Goal: Transaction & Acquisition: Purchase product/service

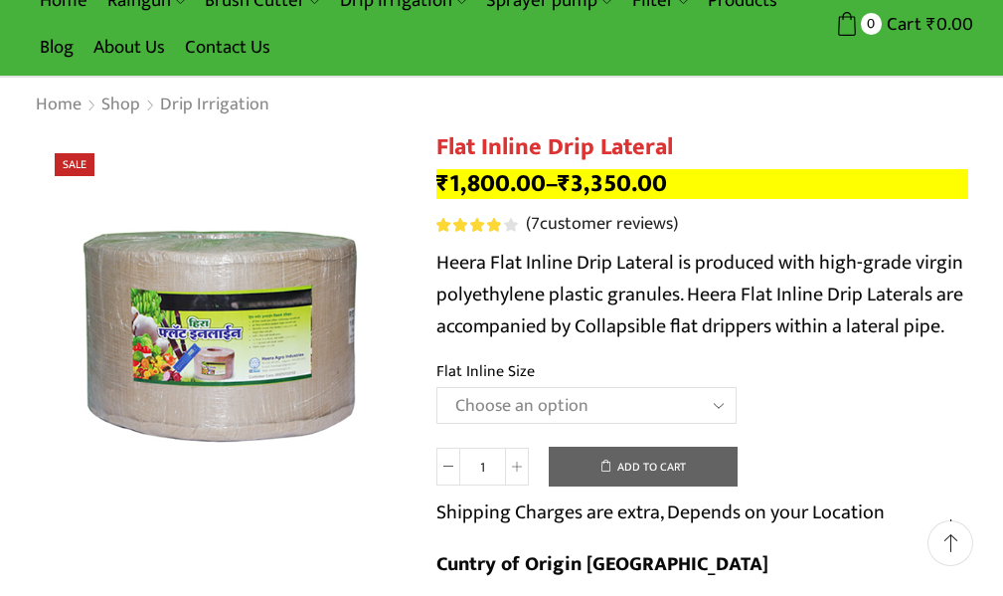
scroll to position [199, 0]
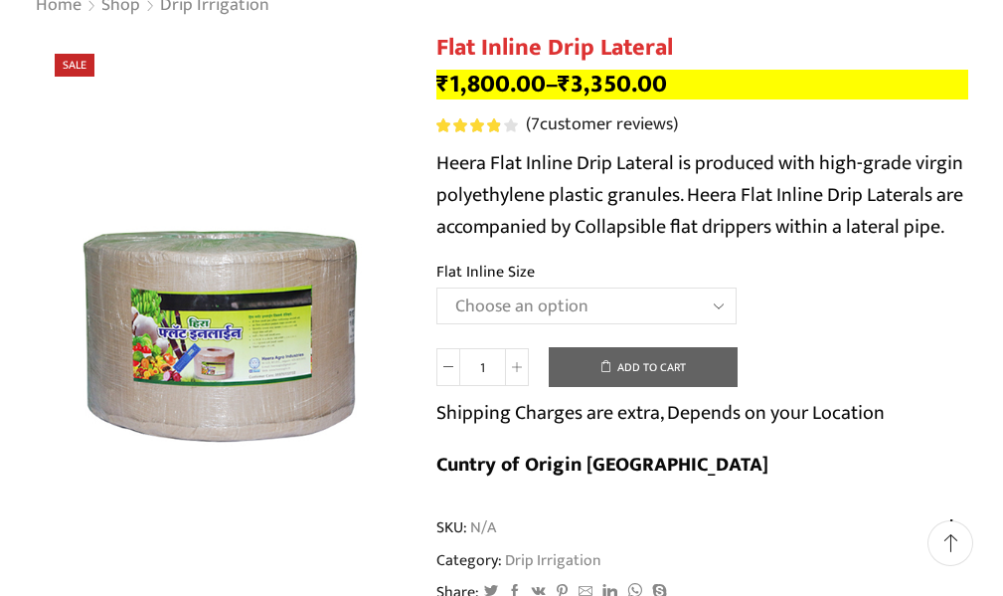
click at [508, 321] on select "Choose an option 12 MM 0.25 Thickness (30 CM) 12 MM 0.25 Thickness (40 CM) 12 M…" at bounding box center [587, 305] width 300 height 37
select select "16 MM 0.20 Thickness (40 CM)"
click at [437, 287] on select "Choose an option 12 MM 0.25 Thickness (30 CM) 12 MM 0.25 Thickness (40 CM) 12 M…" at bounding box center [587, 305] width 300 height 37
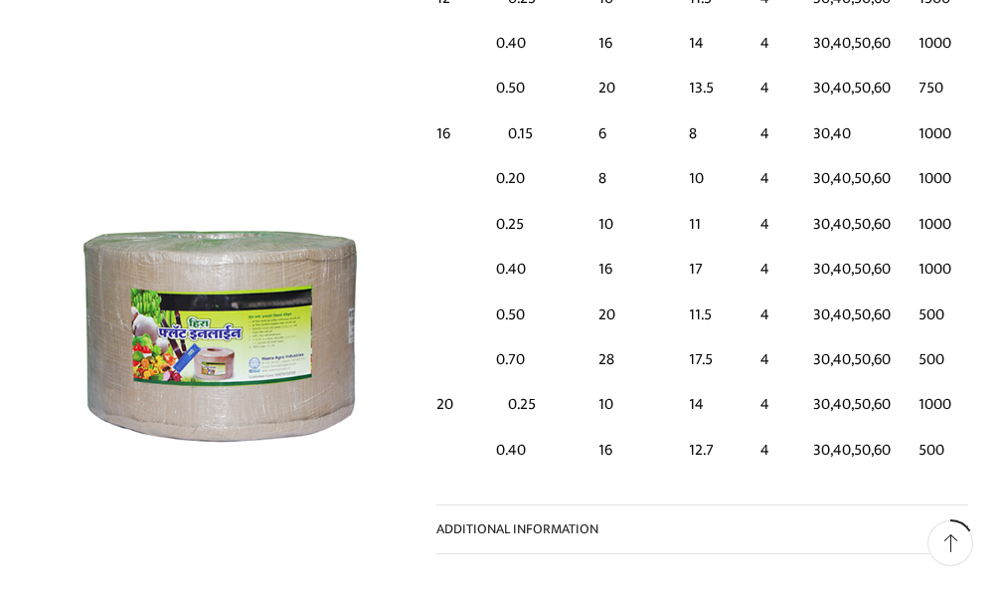
scroll to position [2088, 0]
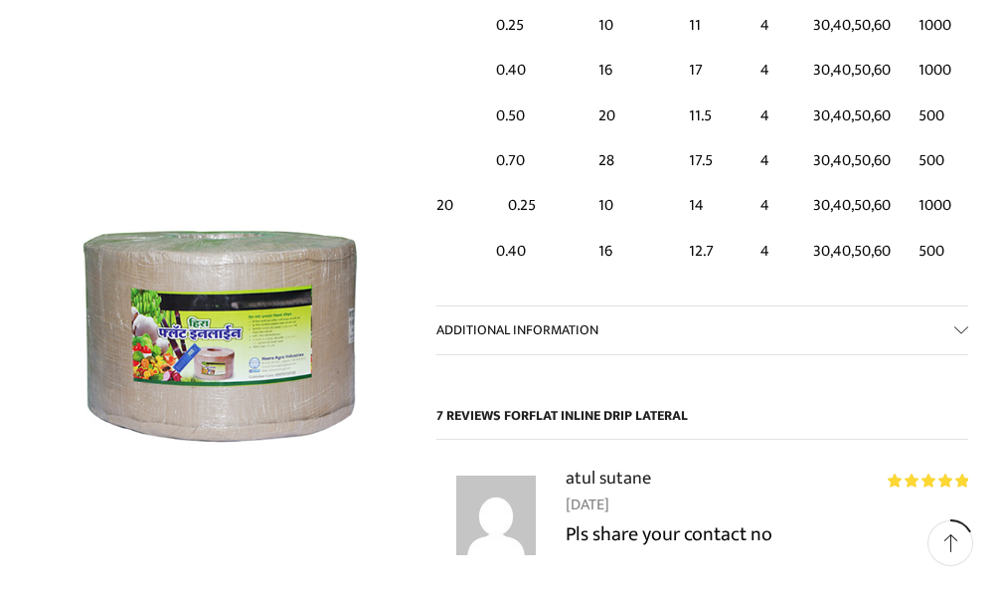
click at [960, 330] on link "Additional information" at bounding box center [703, 330] width 533 height 48
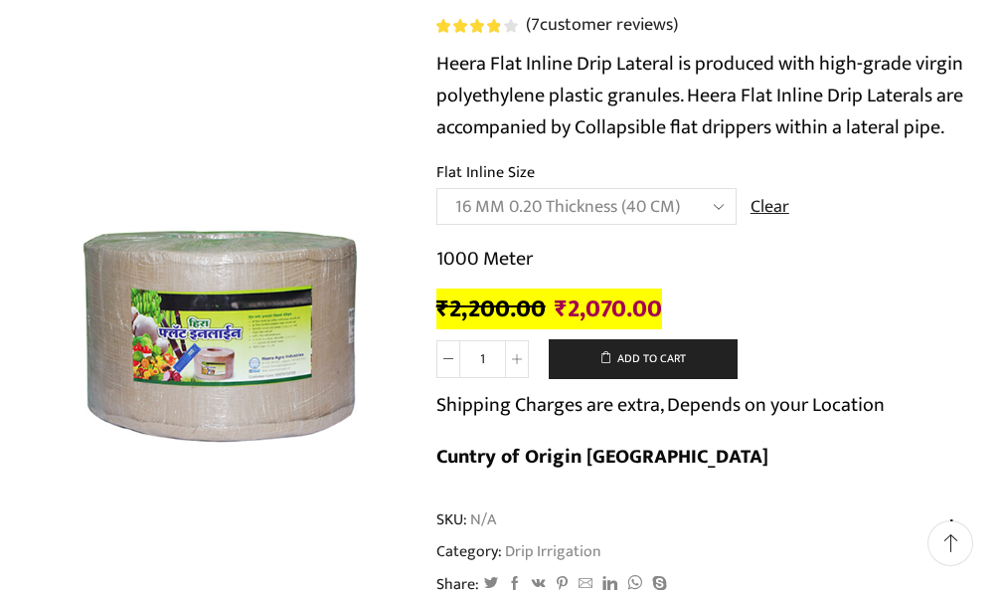
scroll to position [199, 0]
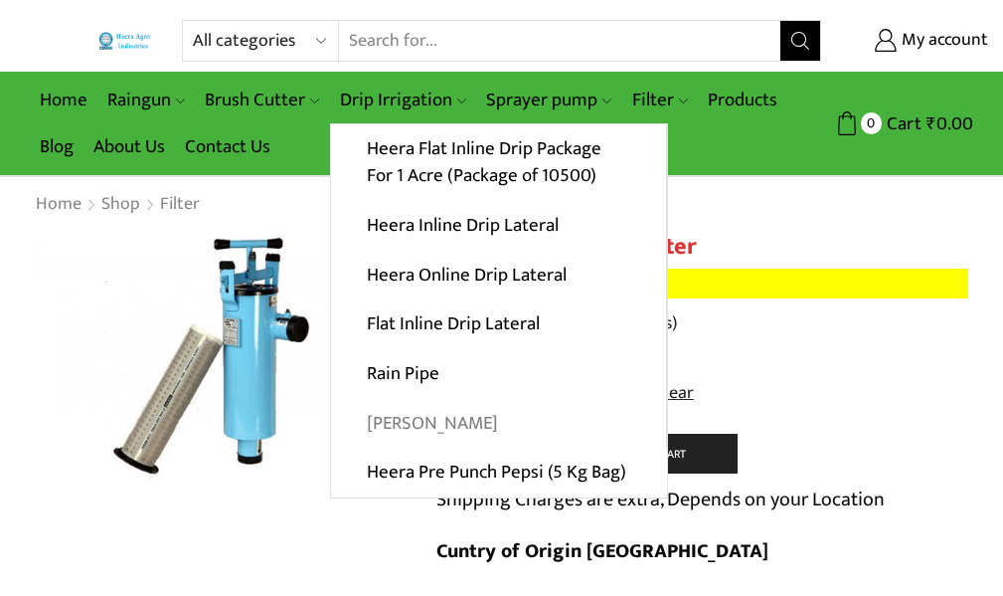
click at [382, 420] on link "[PERSON_NAME]" at bounding box center [498, 423] width 335 height 50
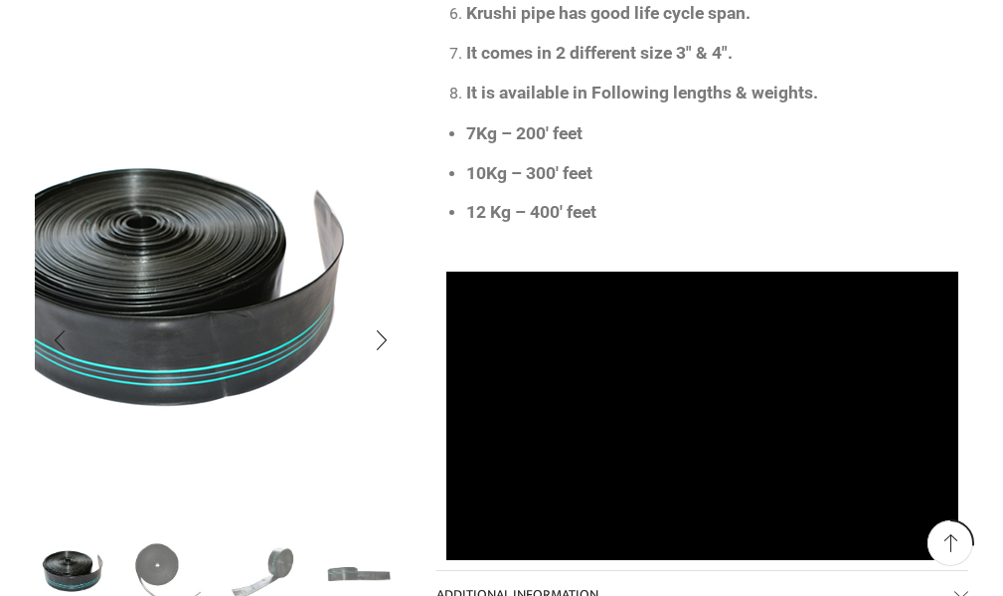
scroll to position [994, 0]
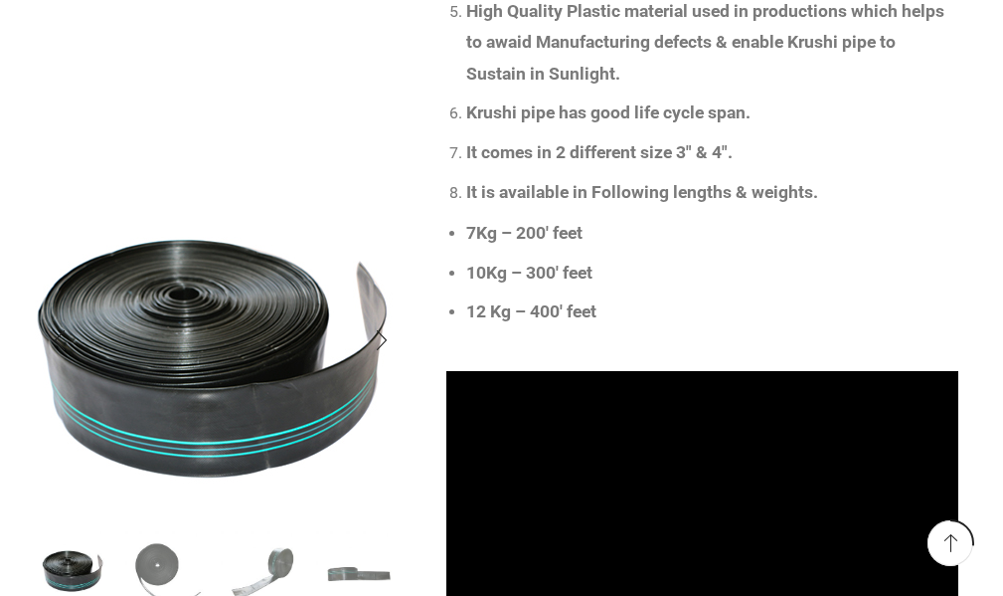
click at [245, 401] on img "1 / 4" at bounding box center [211, 357] width 497 height 497
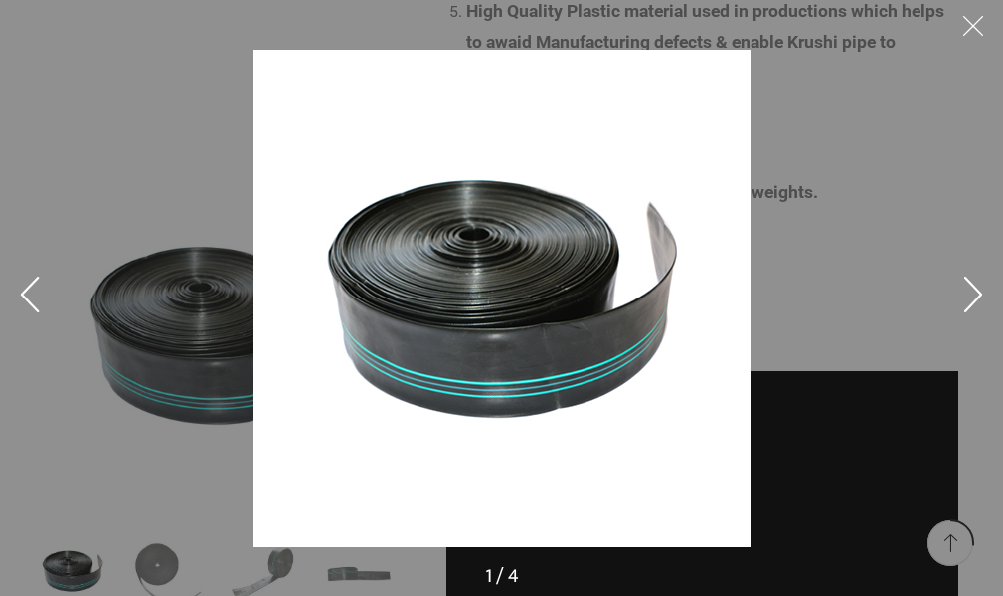
click at [973, 33] on button at bounding box center [974, 30] width 60 height 60
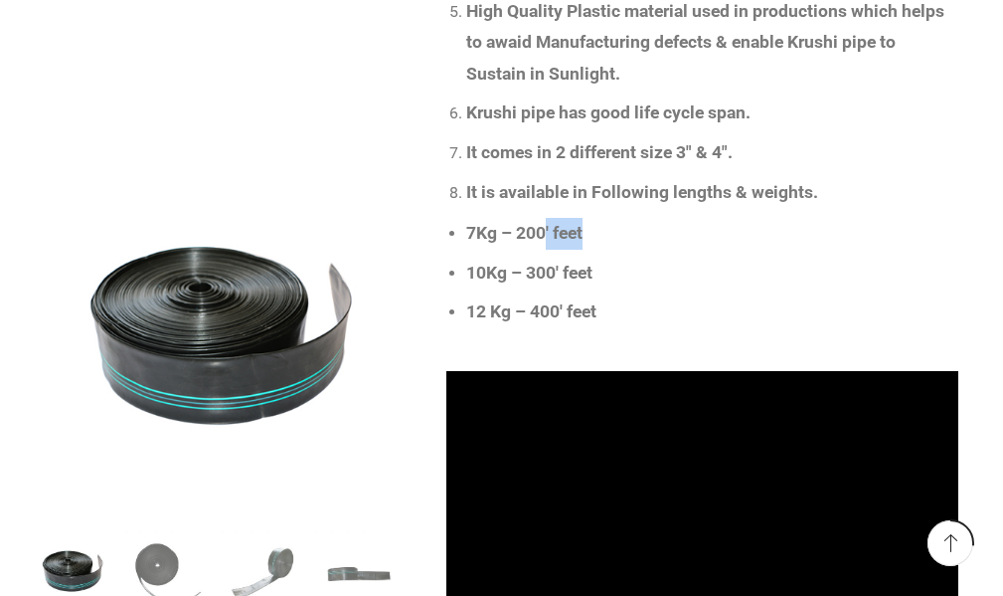
drag, startPoint x: 588, startPoint y: 236, endPoint x: 542, endPoint y: 234, distance: 45.8
click at [544, 233] on li "7Kg – 200′ feet" at bounding box center [712, 234] width 493 height 32
drag, startPoint x: 517, startPoint y: 236, endPoint x: 652, endPoint y: 242, distance: 135.4
click at [647, 242] on li "7Kg – 200′ feet" at bounding box center [712, 234] width 493 height 32
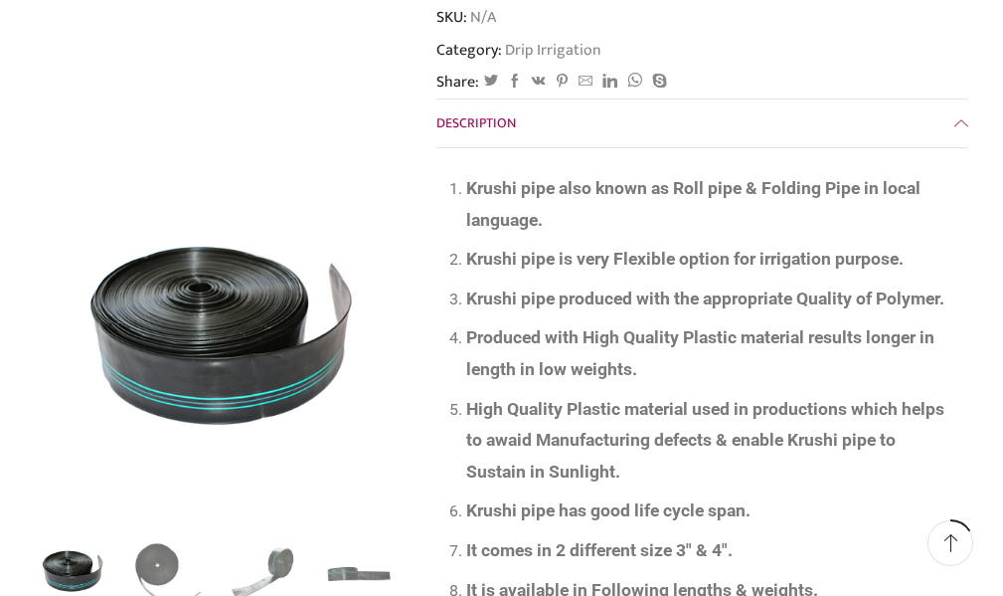
scroll to position [298, 0]
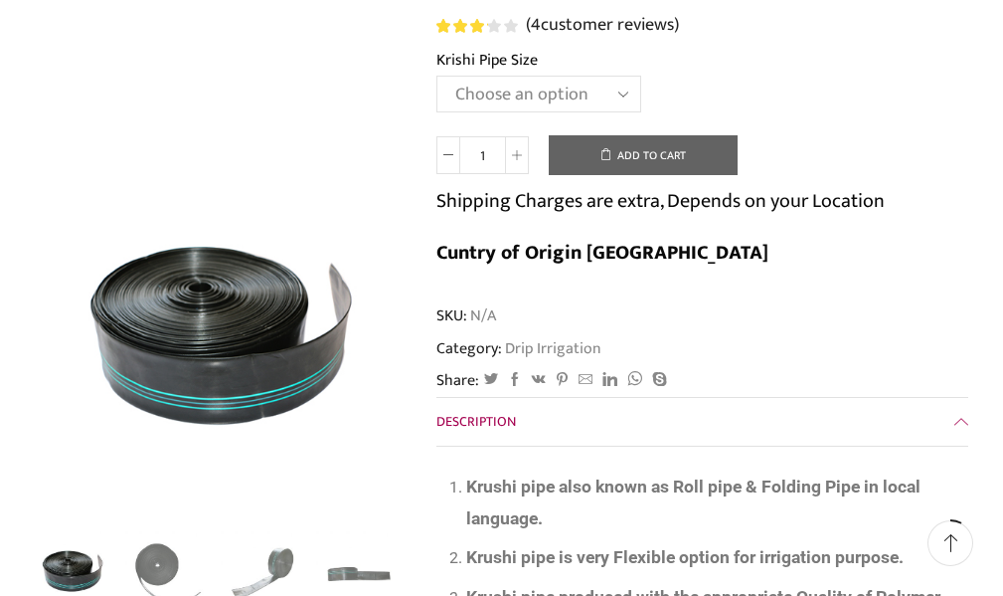
click at [514, 95] on select "Choose an option 10 Kg - 300'ft 8 Kg - 200'ft" at bounding box center [539, 94] width 205 height 37
click at [437, 76] on select "Choose an option 10 Kg - 300'ft 8 Kg - 200'ft" at bounding box center [539, 94] width 205 height 37
select select "10-kg-300ft"
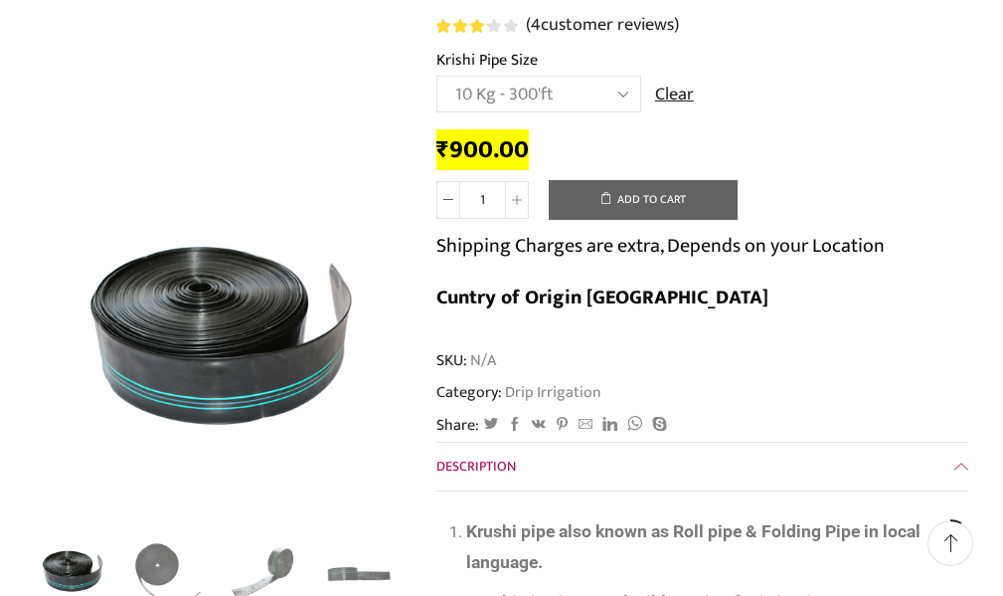
scroll to position [0, 0]
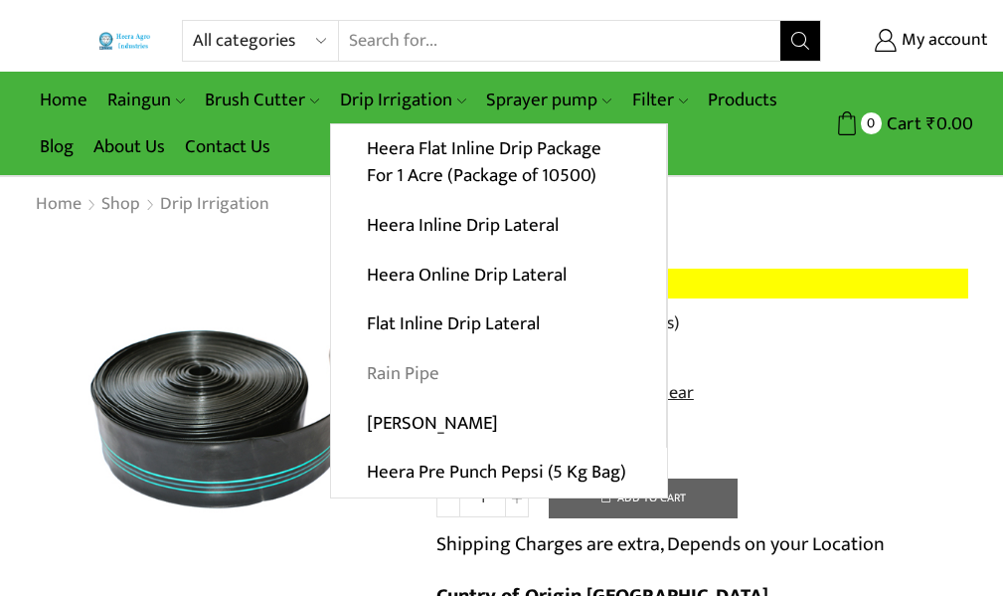
click at [417, 379] on link "Rain Pipe" at bounding box center [498, 374] width 335 height 50
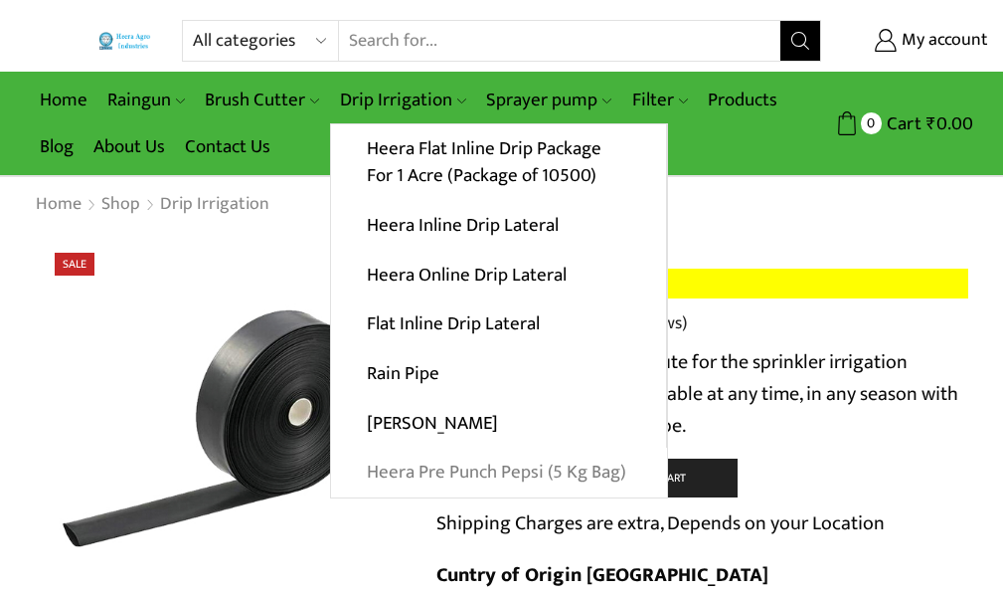
click at [407, 469] on link "Heera Pre Punch Pepsi (5 Kg Bag)" at bounding box center [499, 472] width 336 height 50
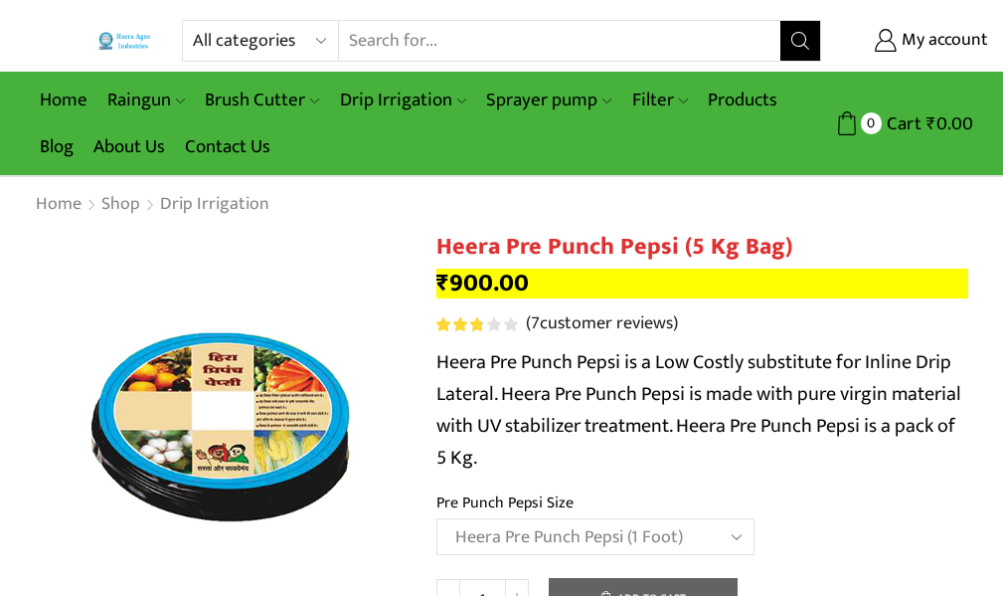
click at [437, 518] on select "Choose an option Heera Pre Punch Pepsi (1 Foot) Heera Pre Punch Pepsi (1.25 Fee…" at bounding box center [596, 536] width 318 height 37
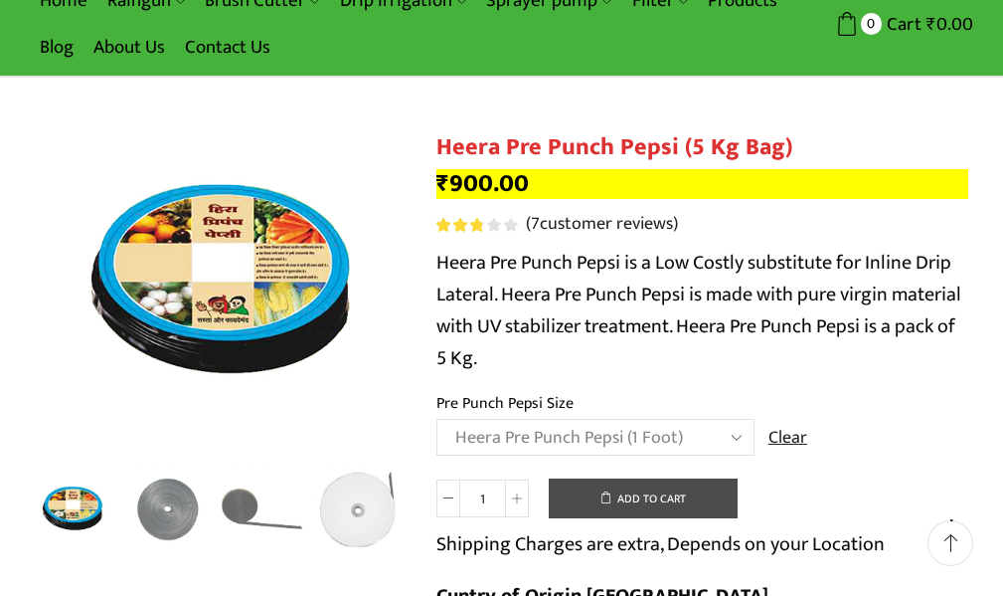
scroll to position [199, 0]
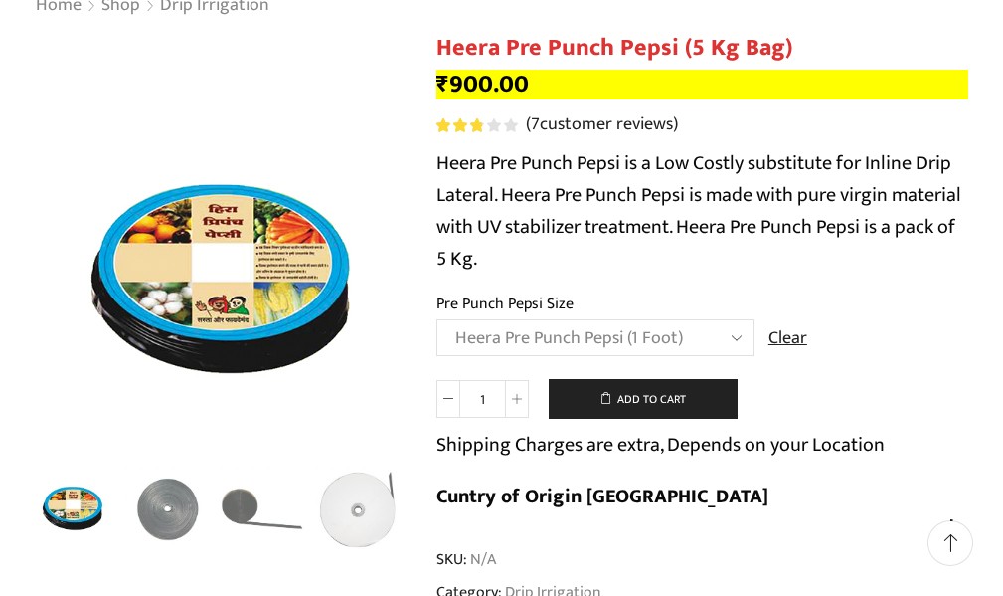
click at [590, 336] on select "Choose an option Heera Pre Punch Pepsi (1 Foot) Heera Pre Punch Pepsi (1.25 Fee…" at bounding box center [596, 337] width 318 height 37
click at [820, 467] on div "Heera Pre Punch Pepsi (5 Kg Bag) quantity 1 Add to cart Shipping Charges are ex…" at bounding box center [703, 455] width 533 height 153
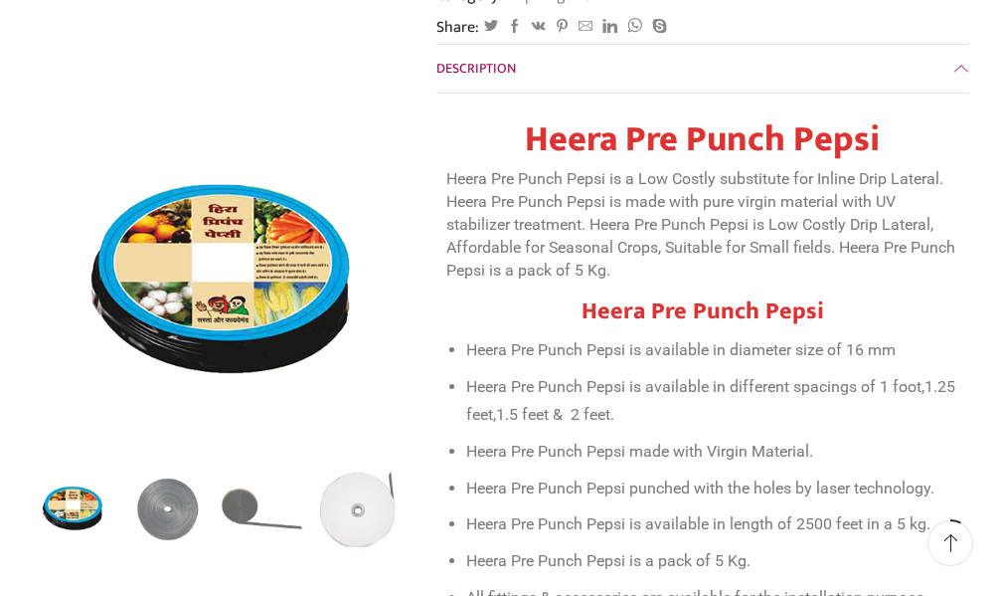
scroll to position [895, 0]
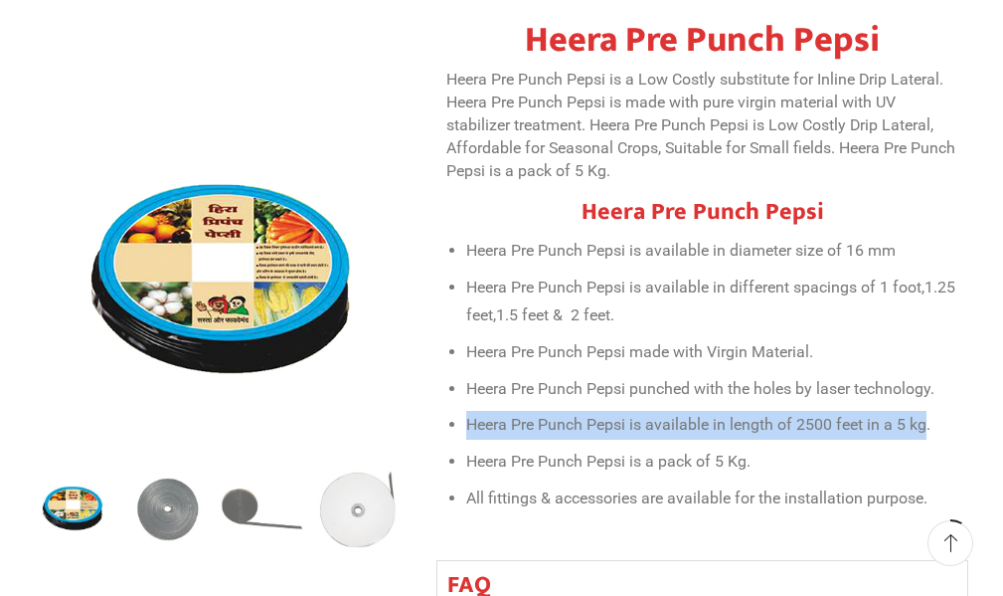
drag, startPoint x: 466, startPoint y: 422, endPoint x: 926, endPoint y: 424, distance: 459.4
click at [926, 424] on li "Heera Pre Punch Pepsi is available in length of 2500 feet in a 5 kg." at bounding box center [712, 425] width 493 height 29
copy li "Heera Pre Punch Pepsi is available in length of 2500 feet in a 5 kg"
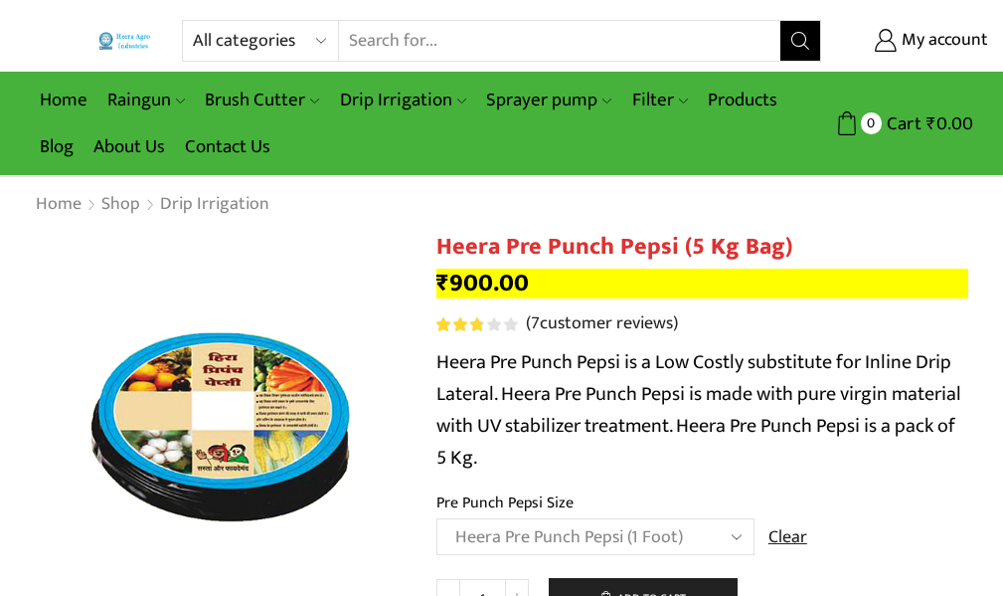
scroll to position [298, 0]
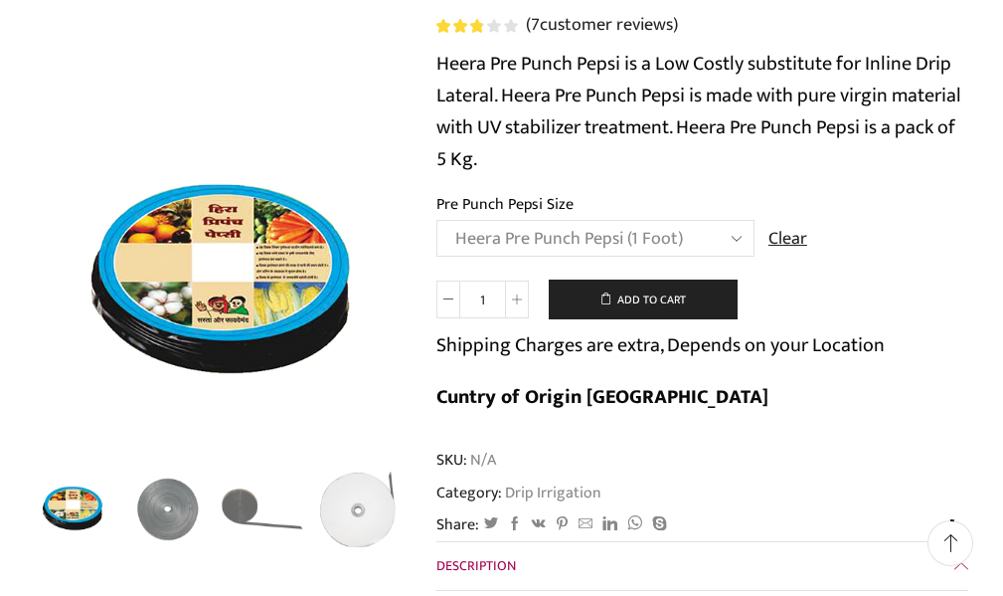
click at [623, 254] on select "Choose an option Heera Pre Punch Pepsi (1 Foot) Heera Pre Punch Pepsi (1.25 Fee…" at bounding box center [596, 238] width 318 height 37
click at [437, 220] on select "Choose an option Heera Pre Punch Pepsi (1 Foot) Heera Pre Punch Pepsi (1.25 Fee…" at bounding box center [596, 238] width 318 height 37
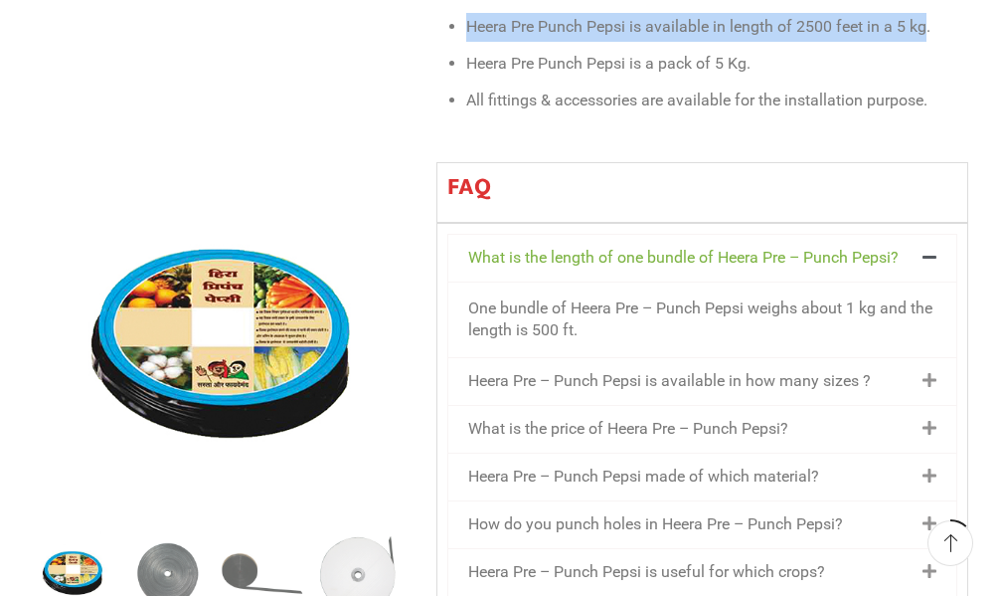
scroll to position [1193, 0]
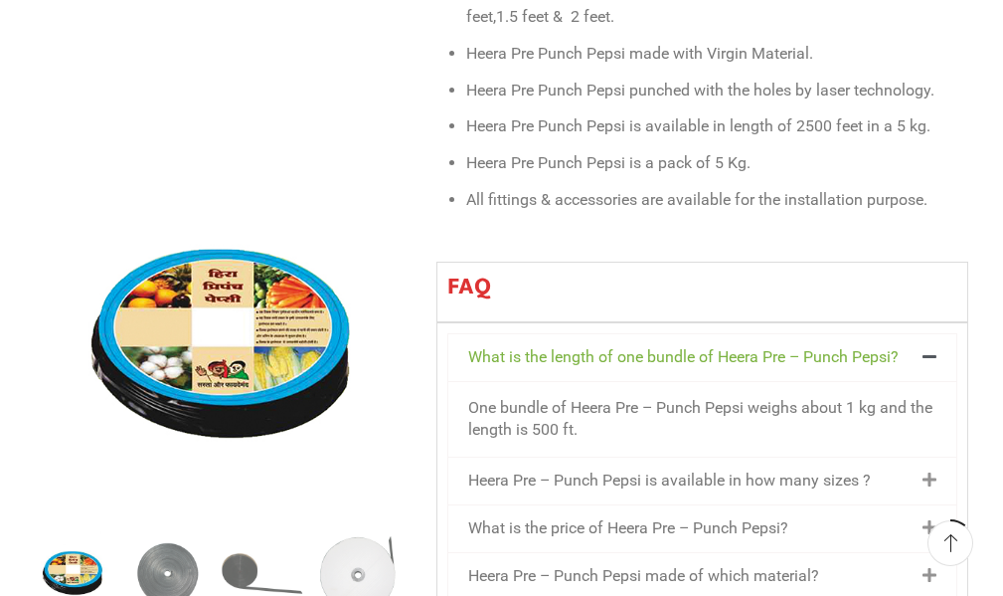
click at [757, 175] on li "Heera Pre Punch Pepsi is a pack of 5 Kg." at bounding box center [712, 163] width 493 height 29
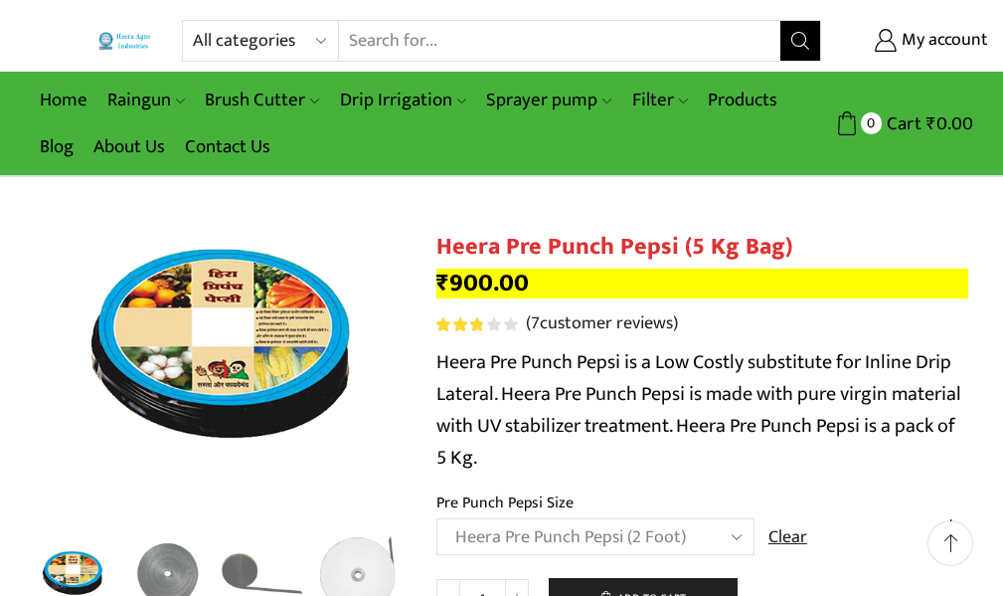
scroll to position [298, 0]
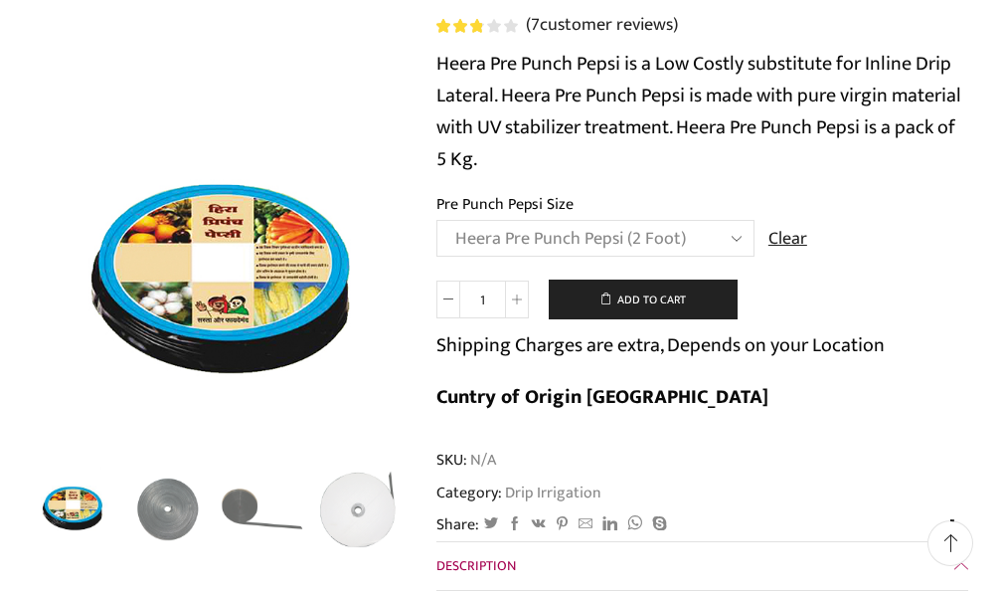
click at [664, 231] on select "Choose an option Heera Pre Punch Pepsi (1 Foot) Heera Pre Punch Pepsi (1.25 Fee…" at bounding box center [596, 238] width 318 height 37
click at [437, 220] on select "Choose an option Heera Pre Punch Pepsi (1 Foot) Heera Pre Punch Pepsi (1.25 Fee…" at bounding box center [596, 238] width 318 height 37
click at [677, 411] on div "Heera Pre Punch Pepsi (5 Kg Bag) quantity 1 Add to cart Shipping Charges are ex…" at bounding box center [703, 355] width 533 height 153
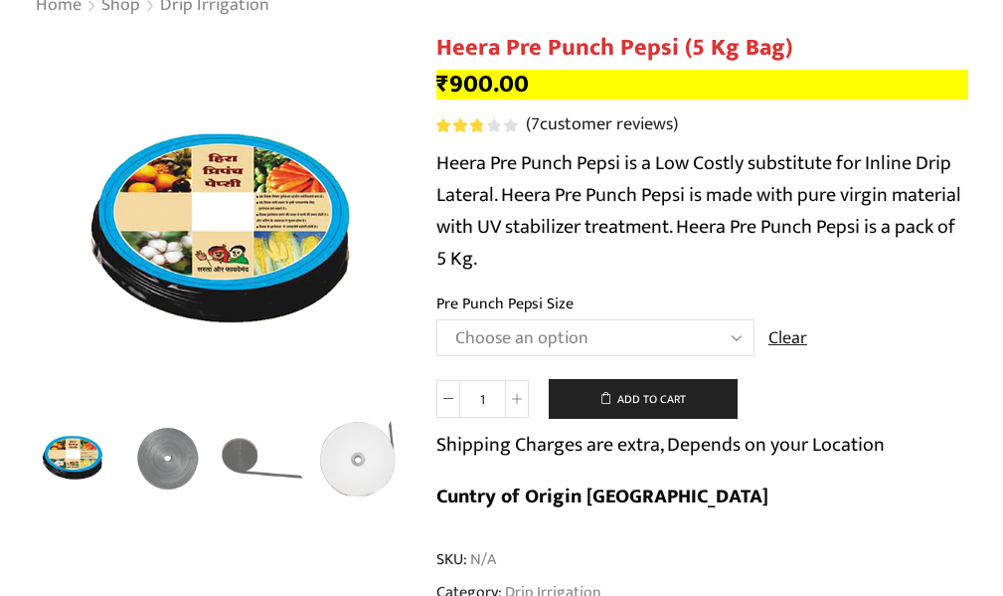
scroll to position [0, 0]
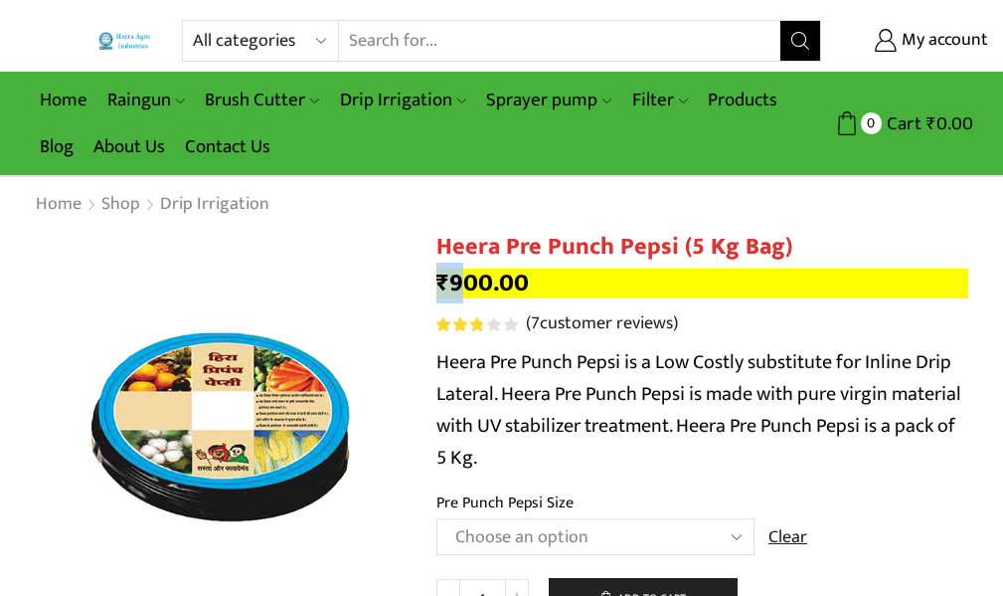
drag, startPoint x: 460, startPoint y: 282, endPoint x: 434, endPoint y: 285, distance: 27.0
click at [590, 361] on p "Heera Pre Punch Pepsi is a Low Costly substitute for Inline Drip Lateral. Heera…" at bounding box center [703, 409] width 533 height 127
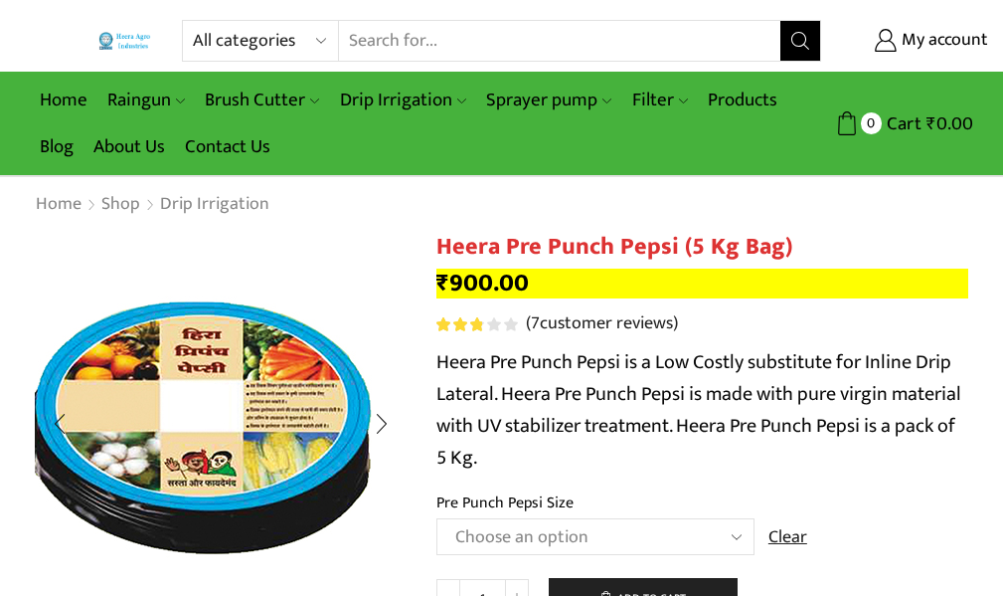
click at [285, 426] on img "1 / 5" at bounding box center [198, 416] width 497 height 497
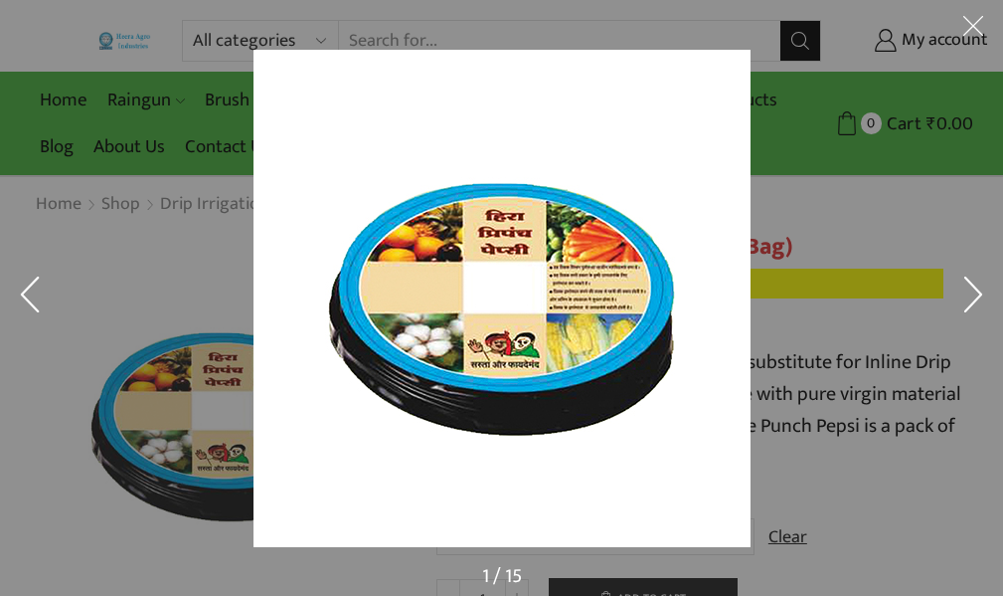
click at [972, 29] on button at bounding box center [974, 30] width 60 height 60
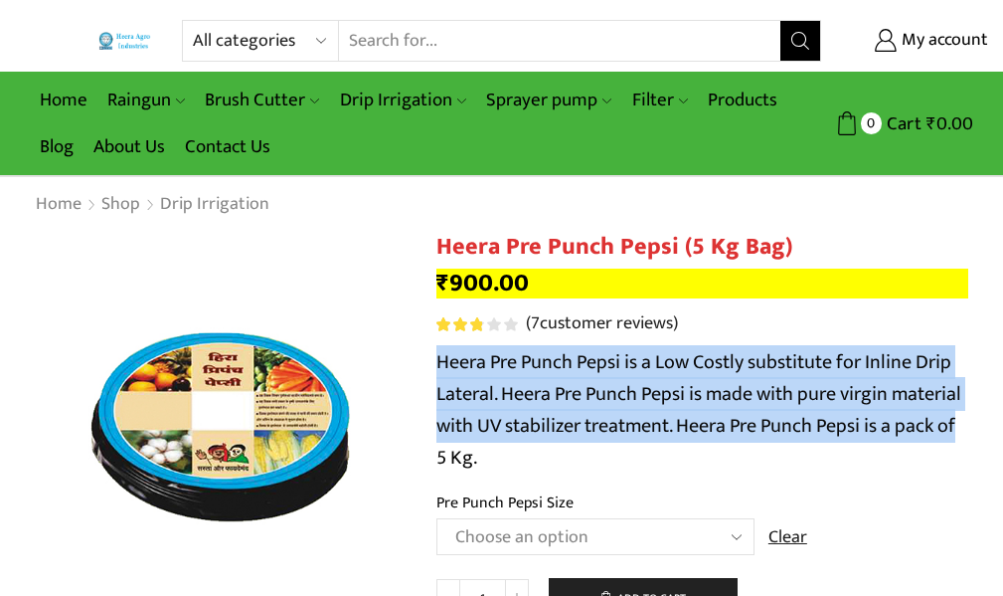
drag, startPoint x: 439, startPoint y: 360, endPoint x: 977, endPoint y: 425, distance: 541.8
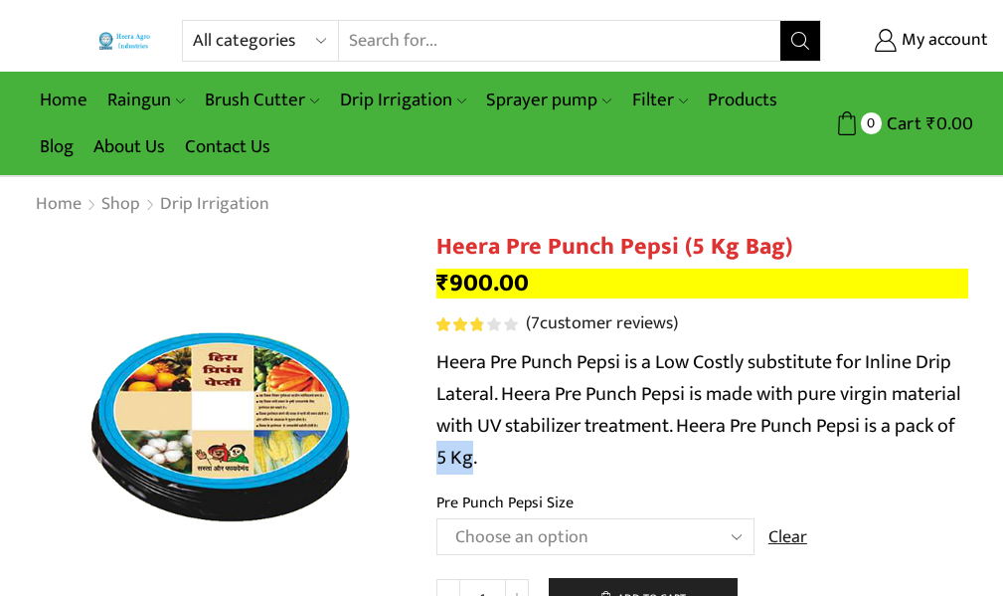
drag, startPoint x: 467, startPoint y: 462, endPoint x: 426, endPoint y: 459, distance: 41.9
click at [571, 416] on p "Heera Pre Punch Pepsi is a Low Costly substitute for Inline Drip Lateral. Heera…" at bounding box center [703, 409] width 533 height 127
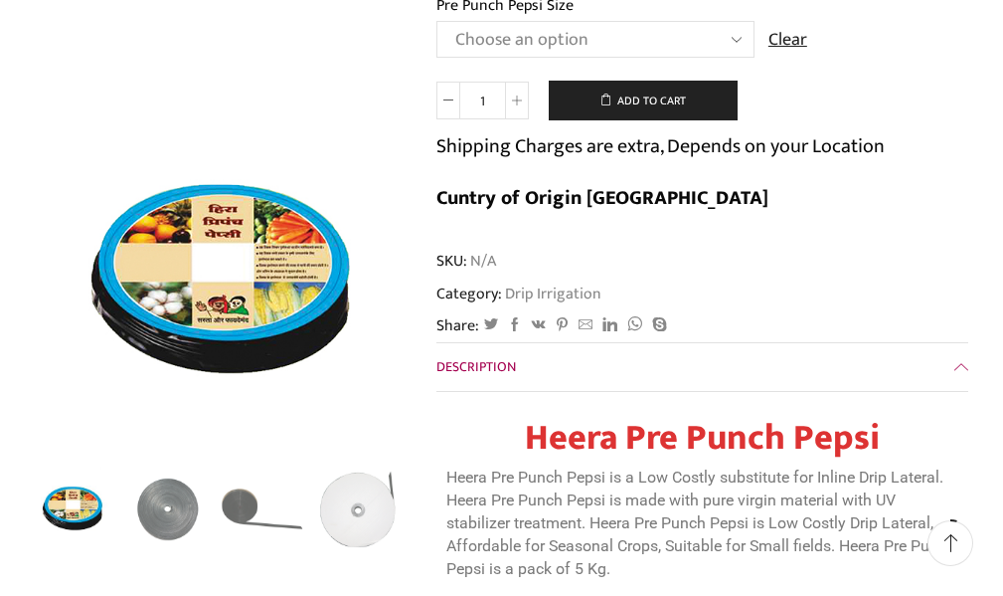
scroll to position [796, 0]
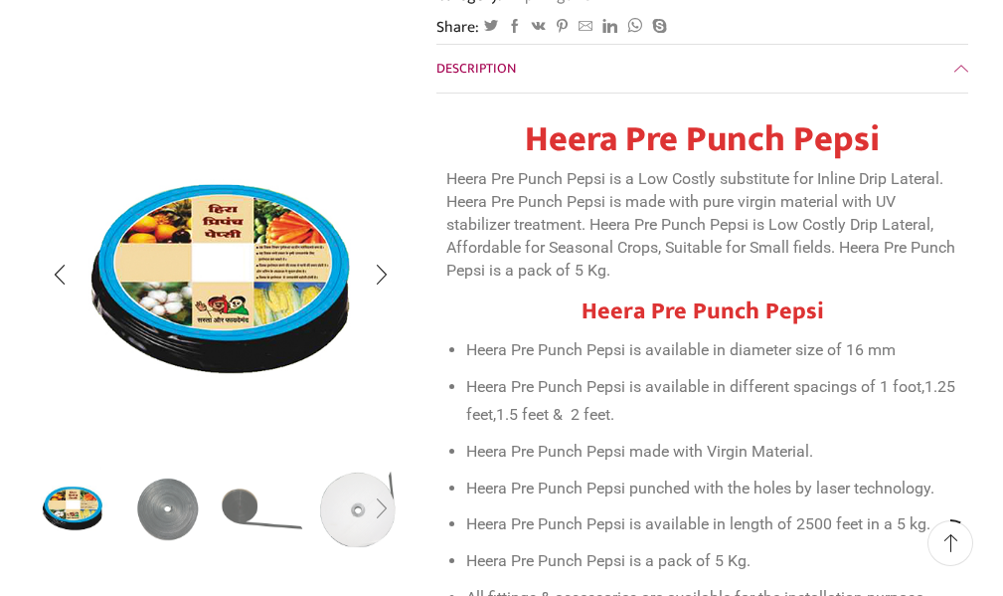
click at [378, 504] on div "Next slide" at bounding box center [382, 508] width 50 height 50
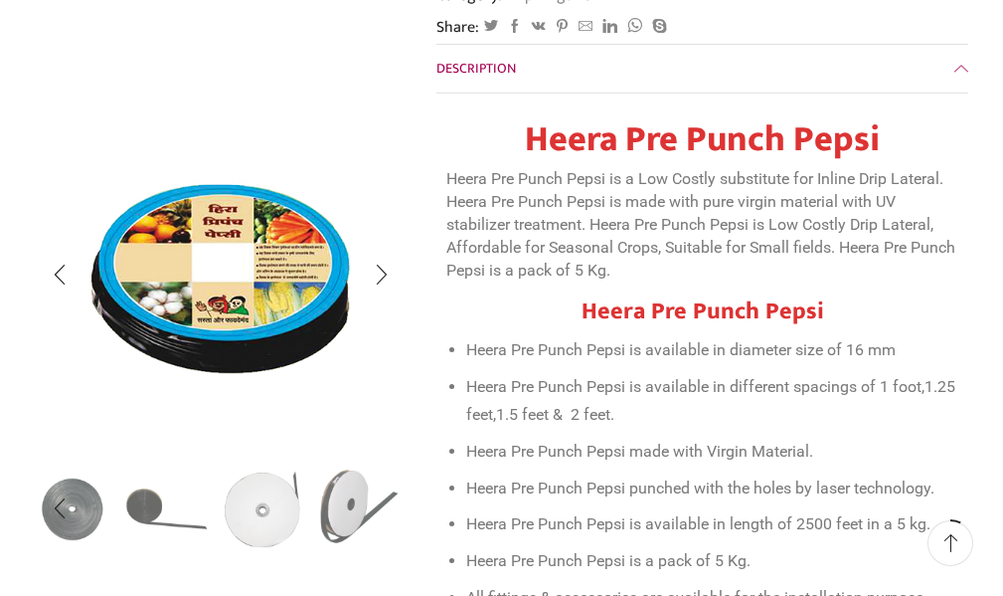
click at [337, 512] on img "5 / 5" at bounding box center [359, 506] width 86 height 86
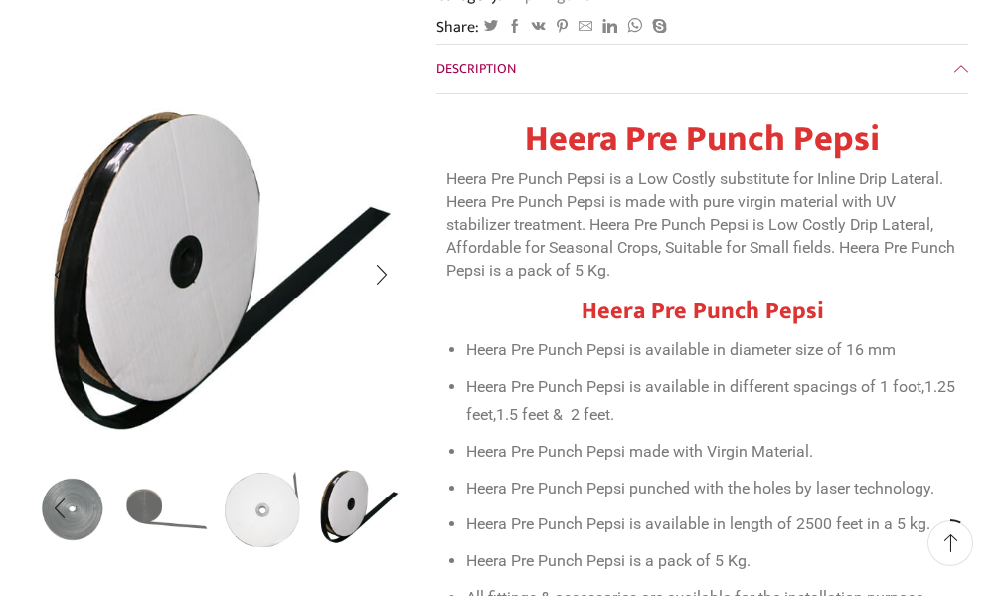
click at [356, 513] on img "5 / 5" at bounding box center [359, 506] width 86 height 86
click at [355, 513] on img "5 / 5" at bounding box center [359, 506] width 86 height 86
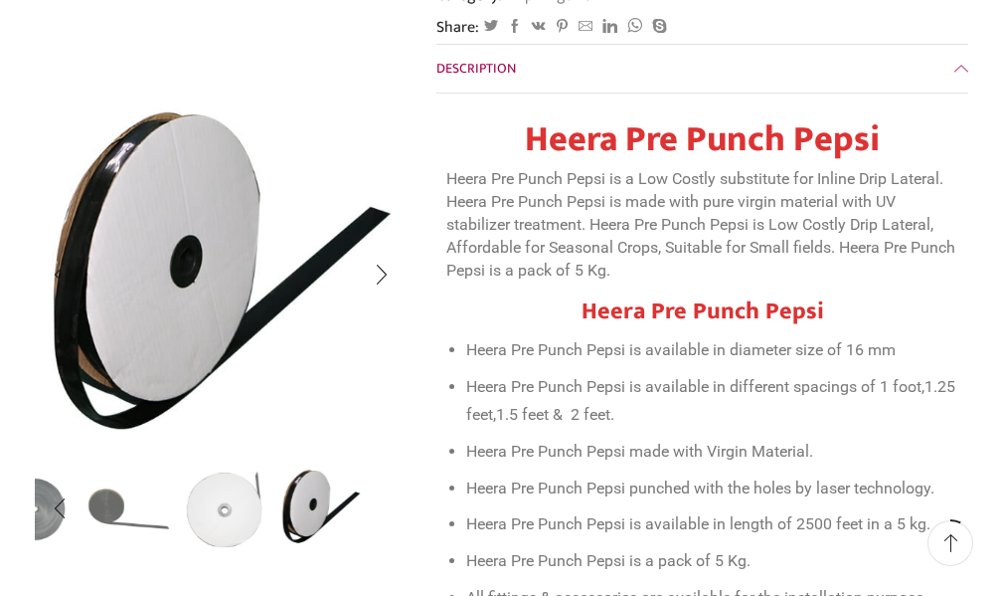
click at [232, 525] on ul at bounding box center [82, 508] width 372 height 85
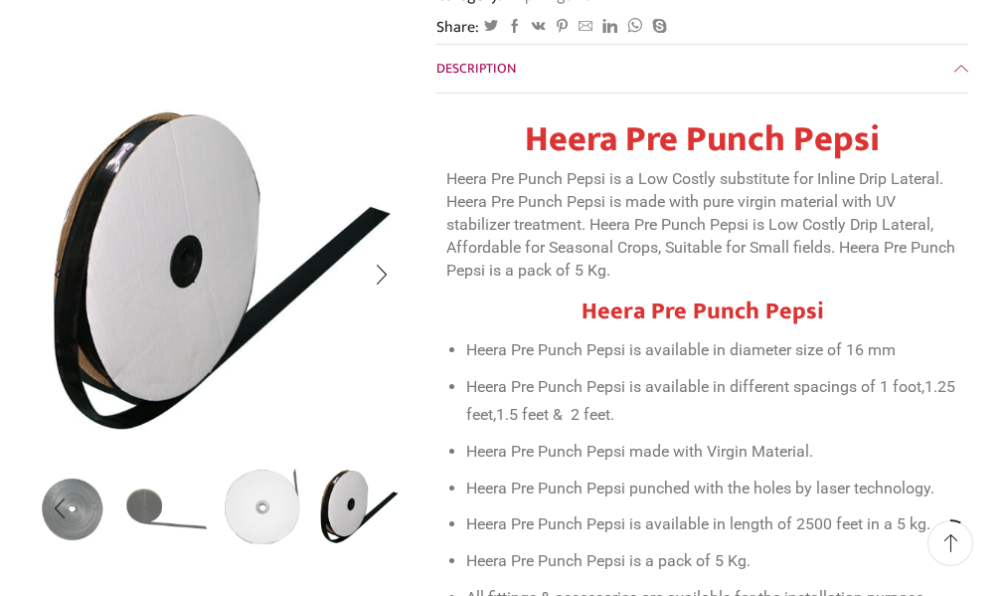
click at [261, 525] on img "4 / 5" at bounding box center [264, 506] width 86 height 86
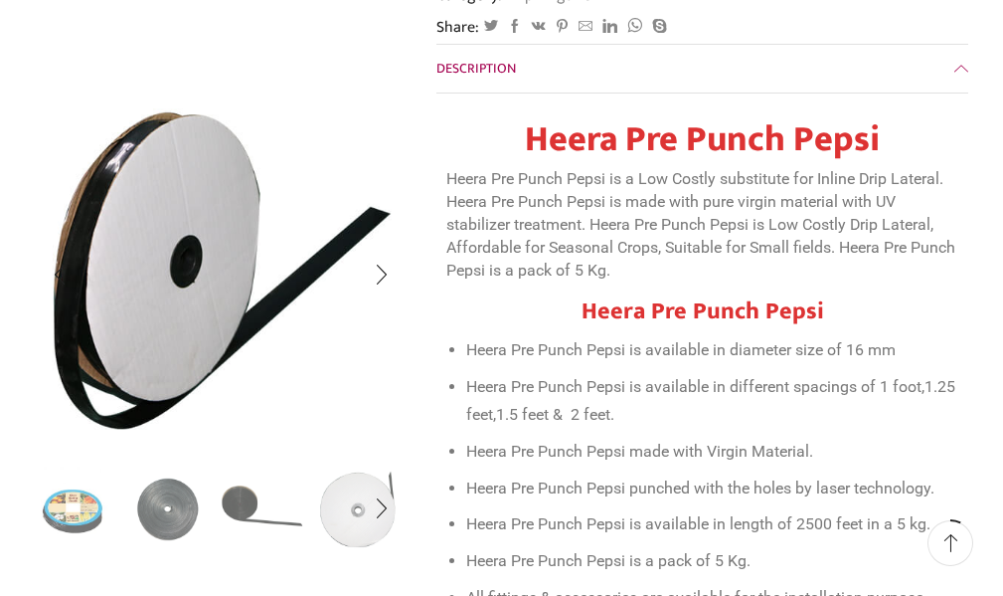
click at [263, 525] on img "3 / 5" at bounding box center [264, 506] width 86 height 86
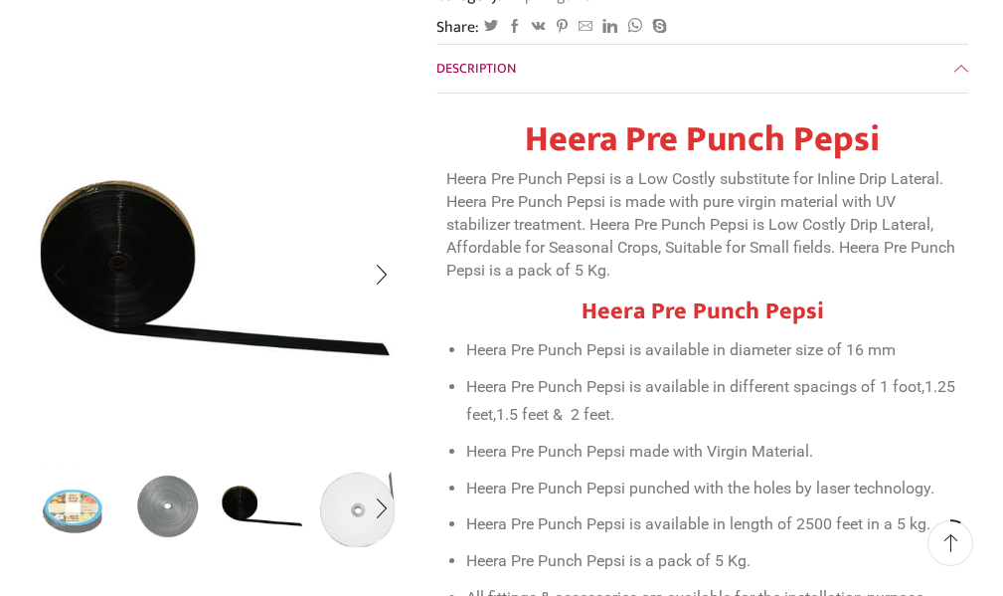
click at [174, 524] on img "2 / 5" at bounding box center [168, 506] width 86 height 86
click at [178, 522] on img "2 / 5" at bounding box center [168, 506] width 86 height 86
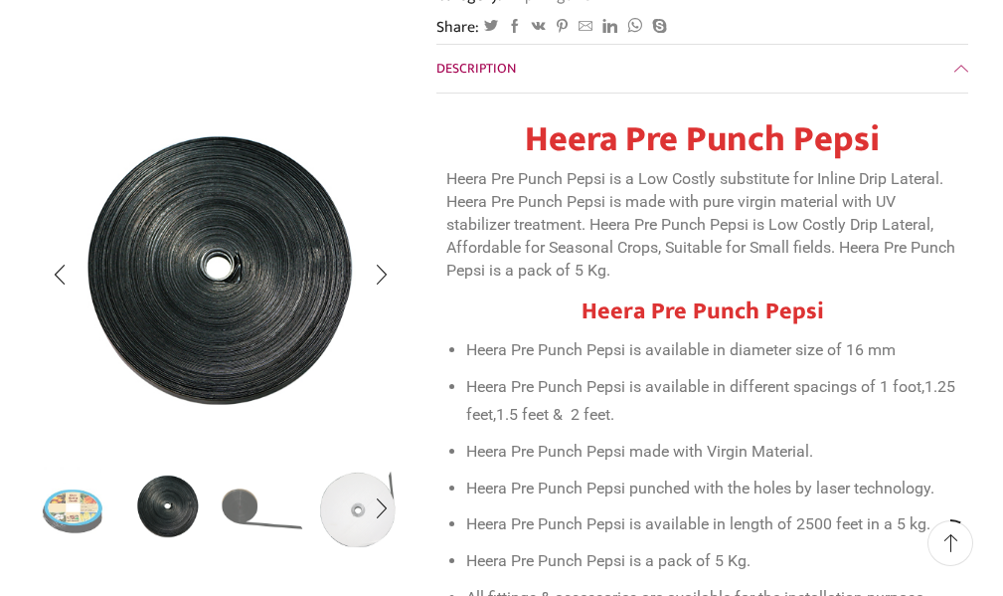
click at [179, 522] on img "2 / 5" at bounding box center [168, 506] width 86 height 86
click at [164, 519] on img "2 / 5" at bounding box center [168, 506] width 86 height 86
click at [165, 519] on img "2 / 5" at bounding box center [168, 506] width 86 height 86
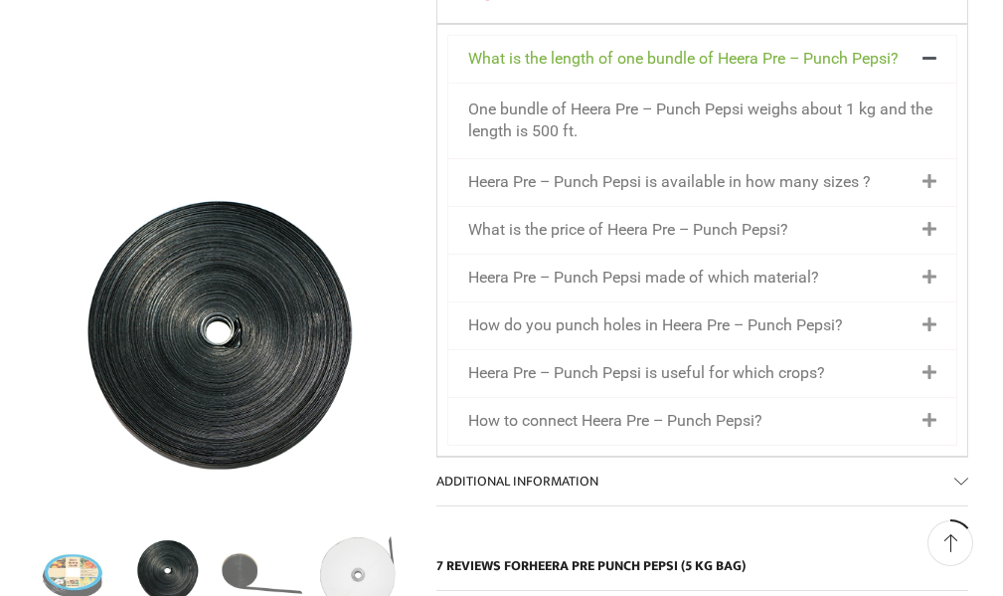
scroll to position [1392, 0]
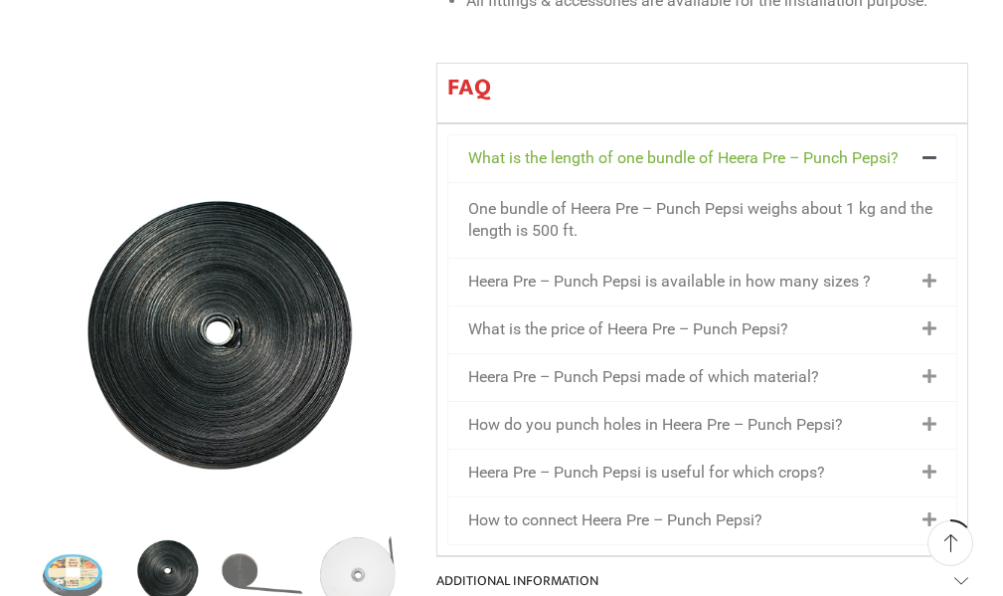
click at [929, 273] on icon at bounding box center [930, 281] width 14 height 16
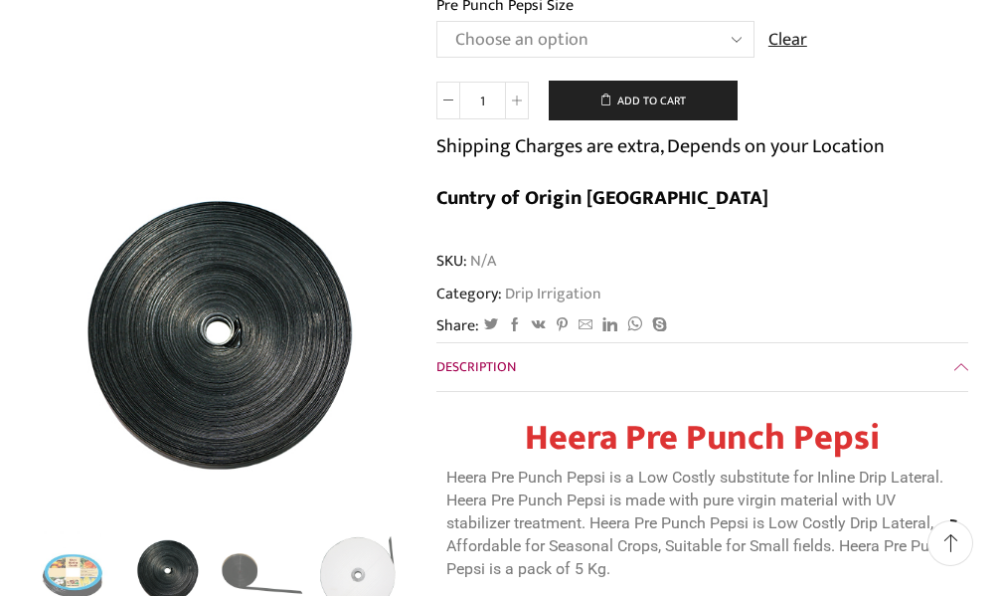
scroll to position [99, 0]
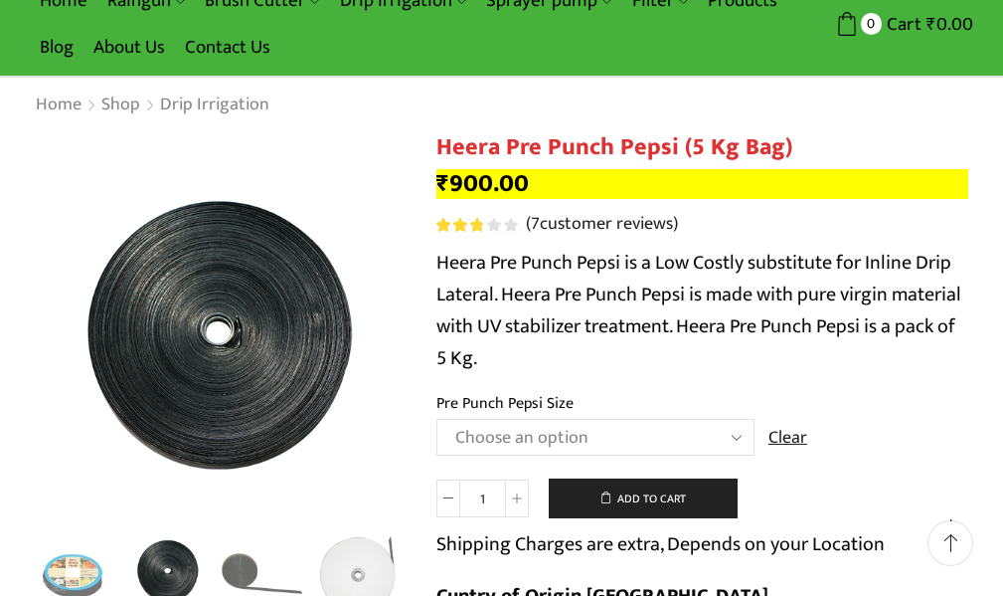
click at [512, 425] on select "Choose an option Heera Pre Punch Pepsi (1 Foot) Heera Pre Punch Pepsi (1.25 Fee…" at bounding box center [596, 437] width 318 height 37
click at [437, 419] on select "Choose an option Heera Pre Punch Pepsi (1 Foot) Heera Pre Punch Pepsi (1.25 Fee…" at bounding box center [596, 437] width 318 height 37
select select "Heera Pre Punch Pepsi (1 Foot)"
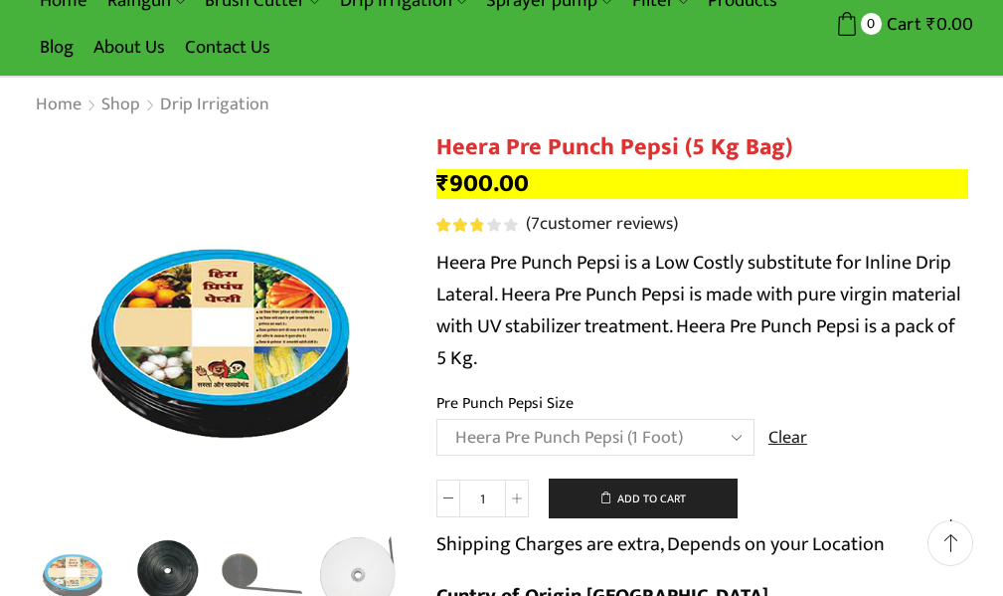
click at [722, 294] on p "Heera Pre Punch Pepsi is a Low Costly substitute for Inline Drip Lateral. Heera…" at bounding box center [703, 310] width 533 height 127
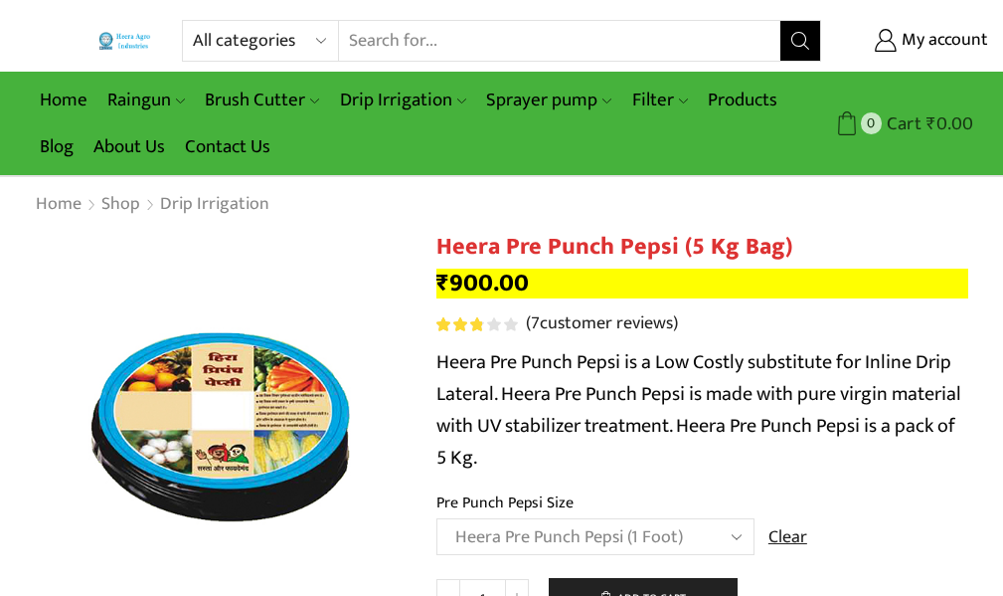
click at [913, 121] on span "Cart" at bounding box center [902, 123] width 40 height 27
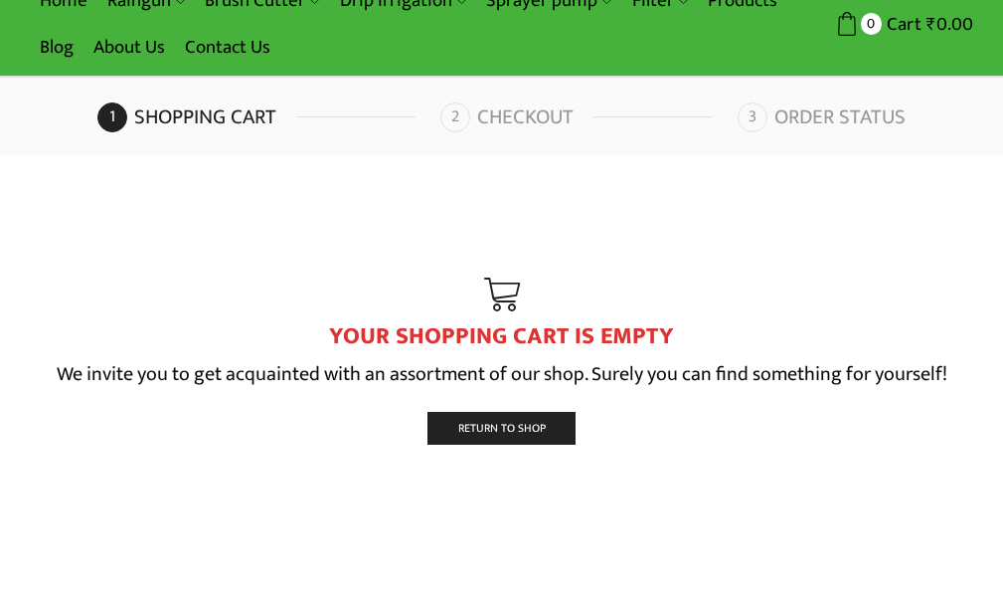
scroll to position [194, 0]
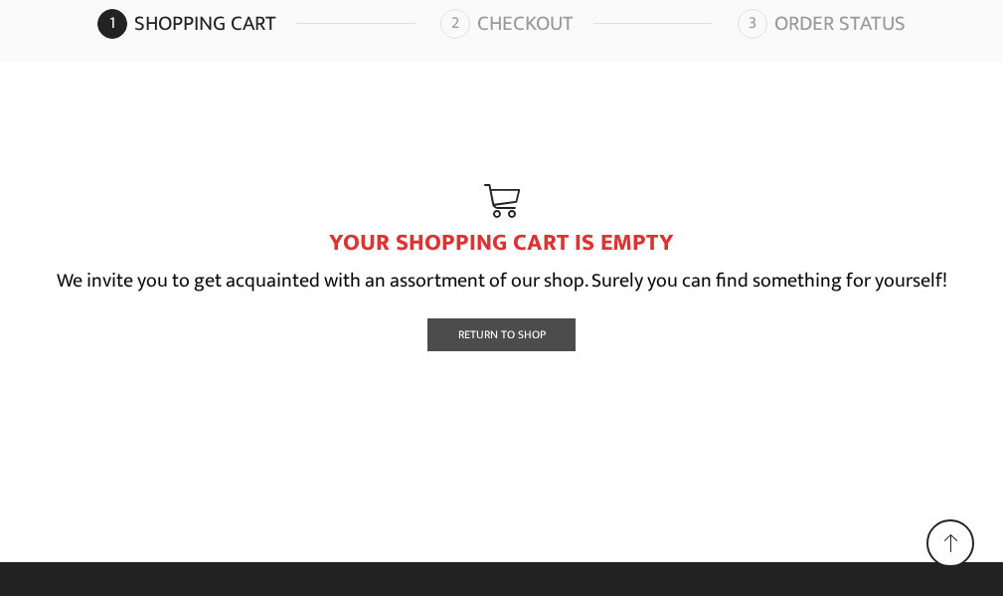
click at [516, 333] on span "Return To Shop" at bounding box center [502, 334] width 88 height 19
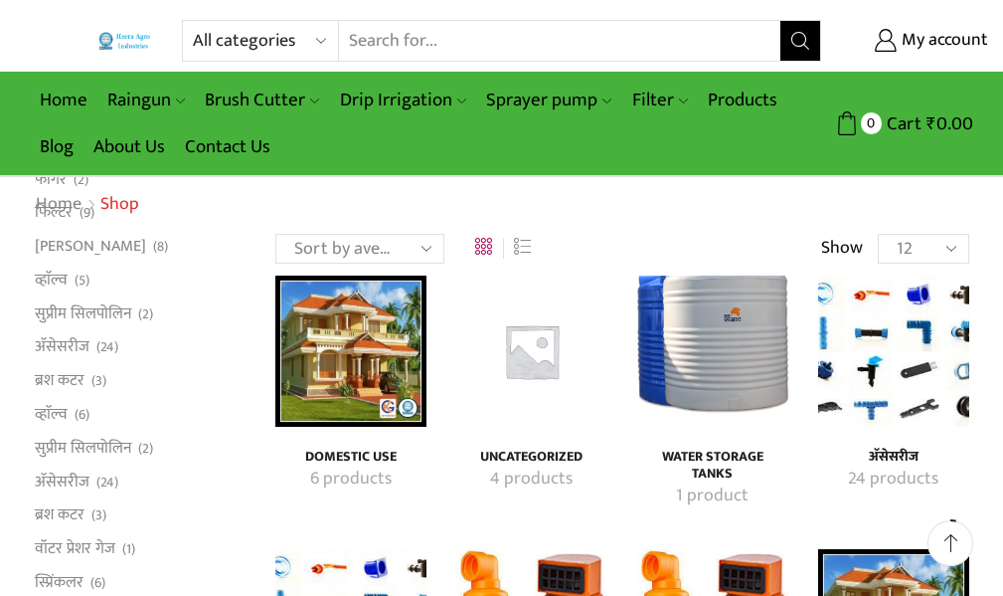
scroll to position [298, 0]
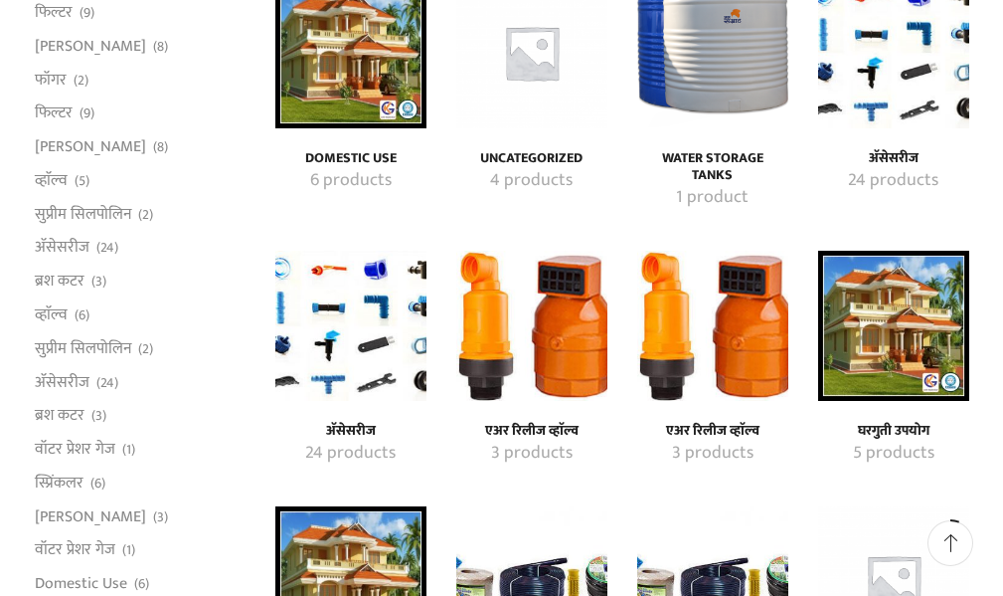
click at [685, 382] on img "Visit product category एअर रिलीज व्हाॅल्व" at bounding box center [712, 326] width 151 height 151
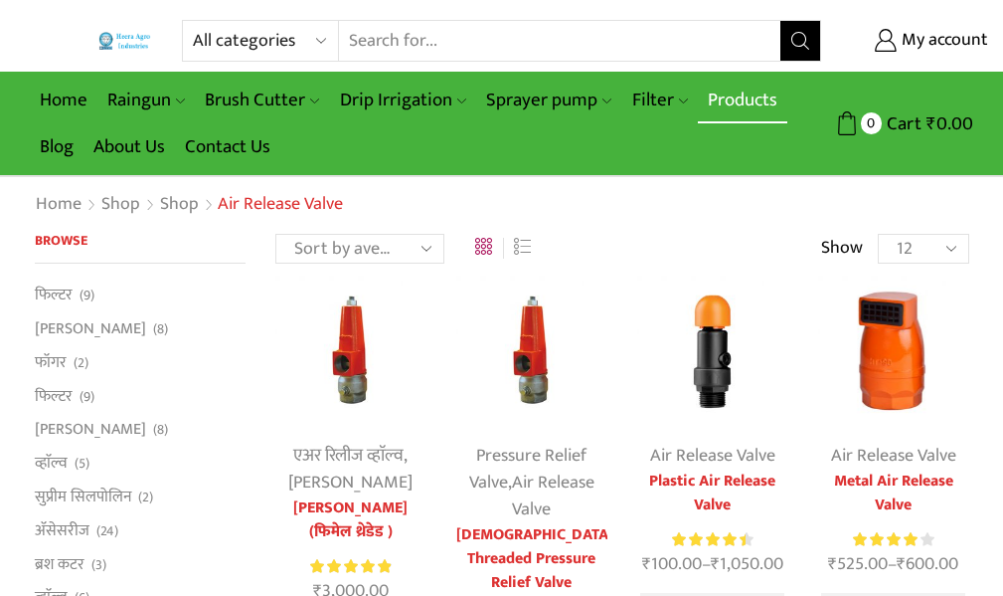
click at [762, 99] on link "Products" at bounding box center [742, 100] width 89 height 47
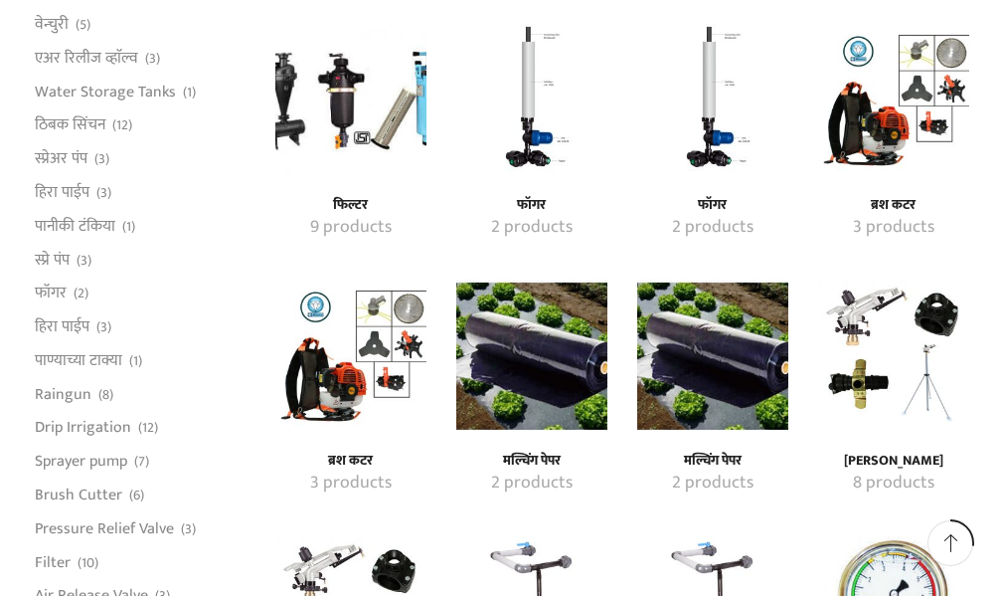
scroll to position [1591, 0]
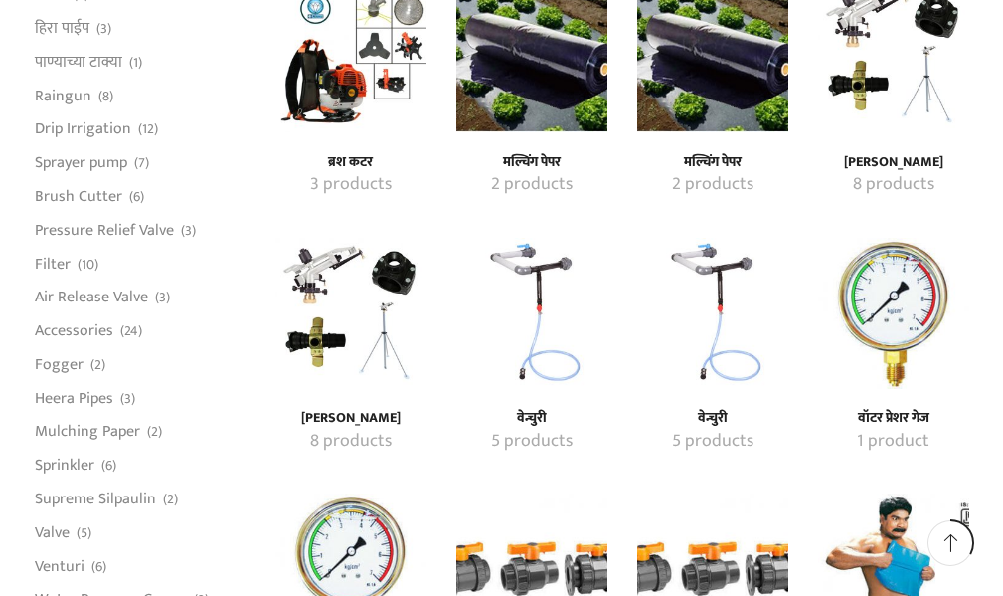
click at [521, 128] on img "Visit product category मल्चिंग पेपर" at bounding box center [531, 56] width 151 height 151
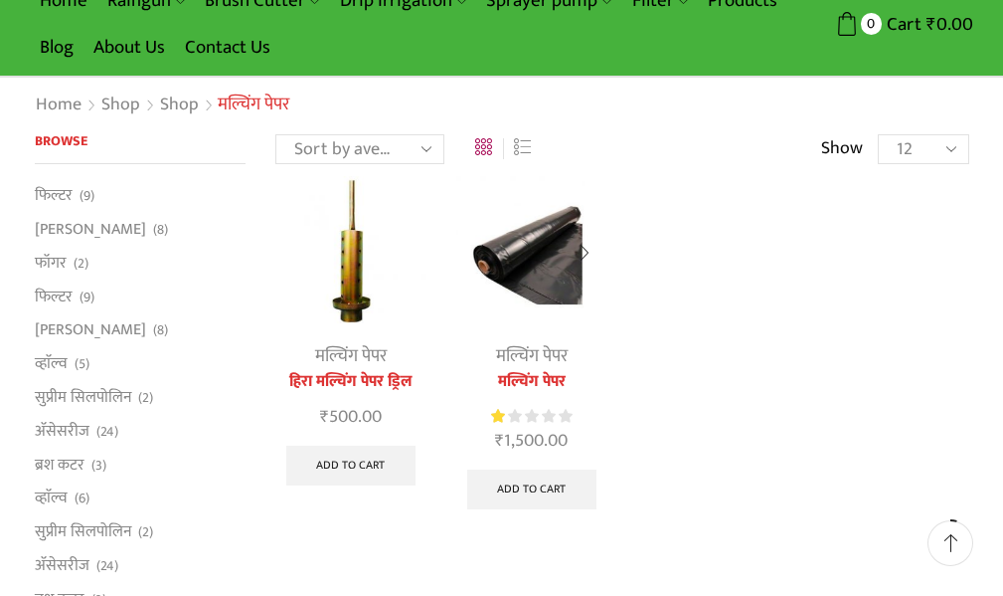
click at [531, 302] on div "मल्चिंग पेपर मल्चिंग पेपर Rated 1.00 out of 5 ₹ 1,500.00 Add to cart" at bounding box center [531, 348] width 151 height 344
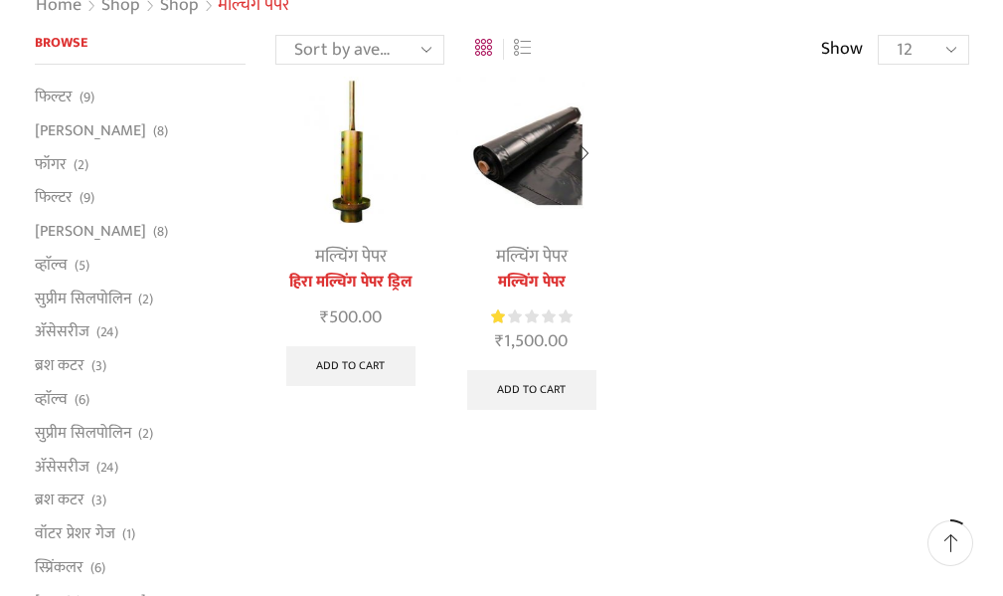
click at [530, 198] on img at bounding box center [531, 152] width 151 height 151
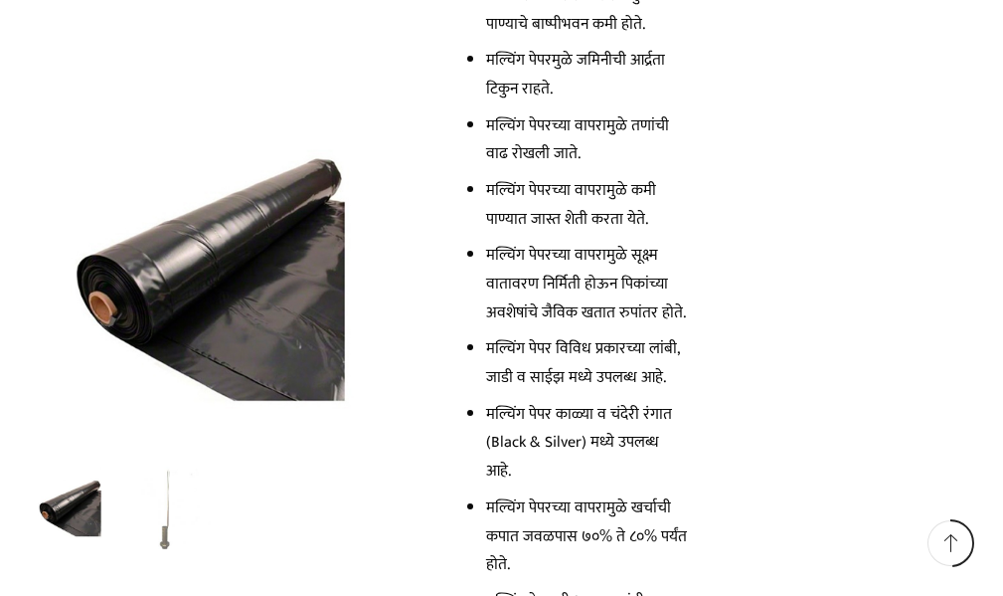
scroll to position [2188, 0]
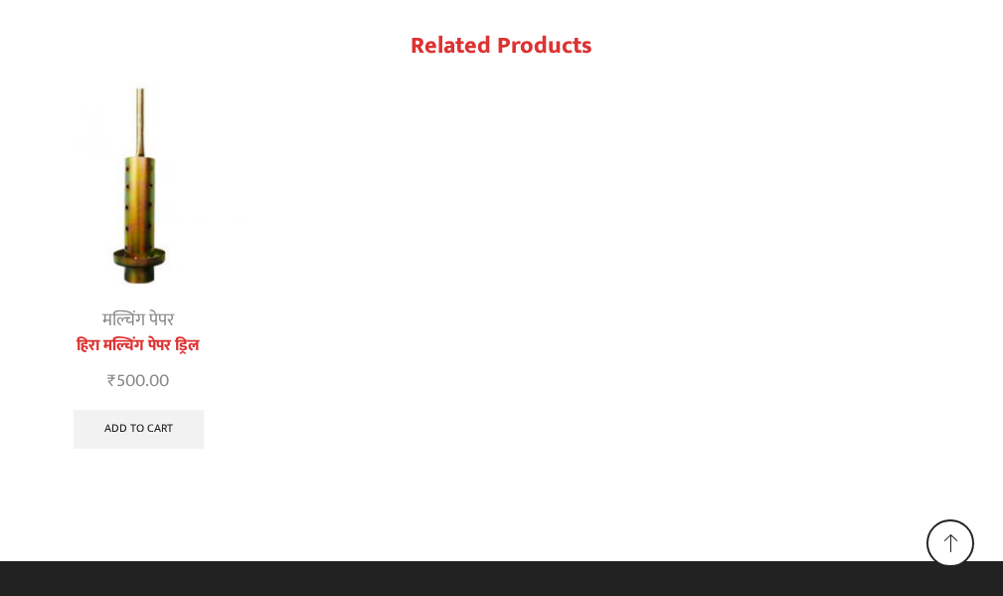
scroll to position [1805, 0]
click at [631, 293] on div "मल्चिंग पेपर हिरा मल्चिंग पेपर ड्रिल ₹ 500.00 Add to cart" at bounding box center [502, 267] width 959 height 388
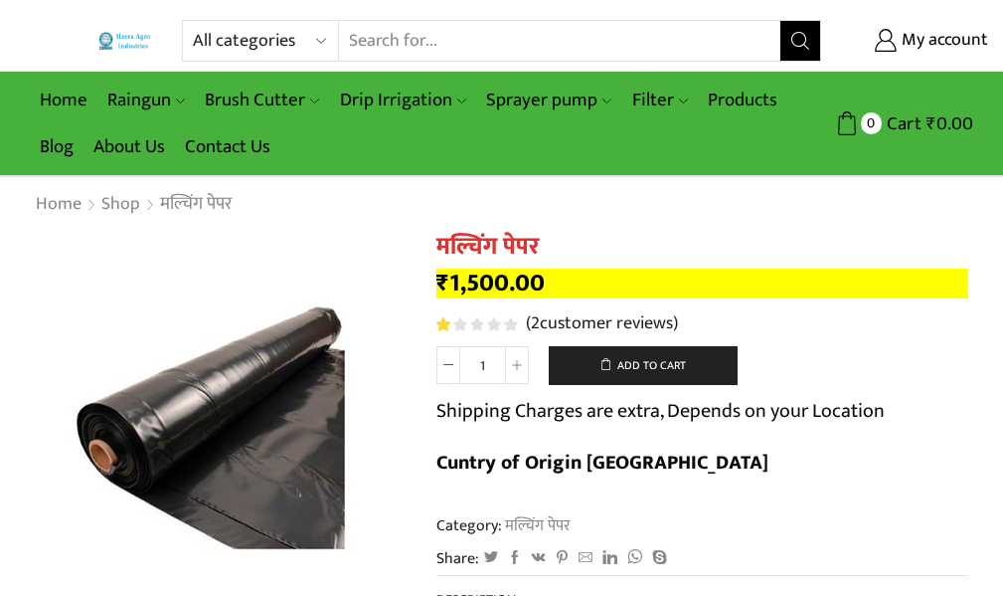
scroll to position [398, 0]
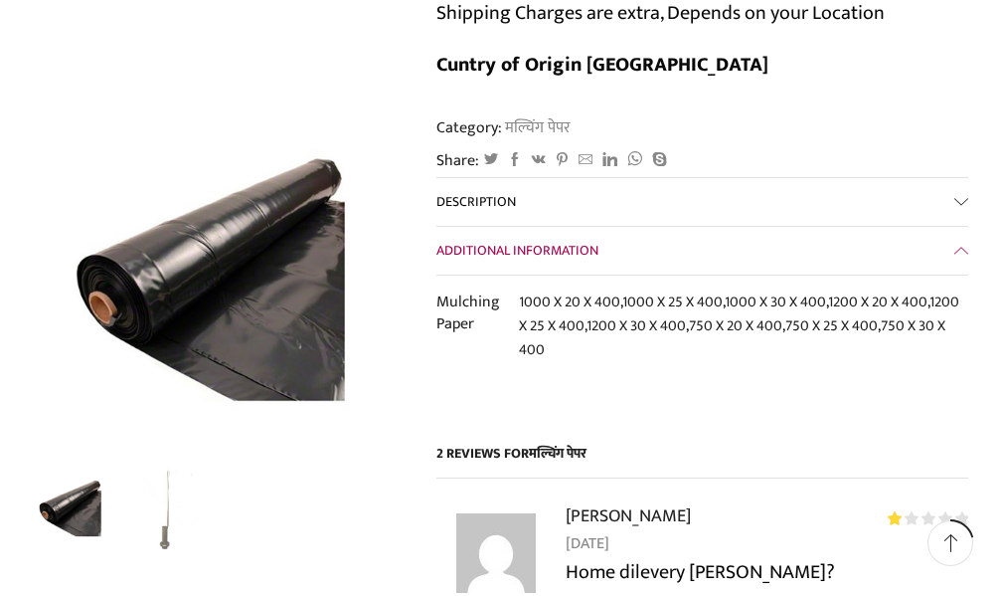
click at [640, 206] on link "Description" at bounding box center [703, 202] width 533 height 48
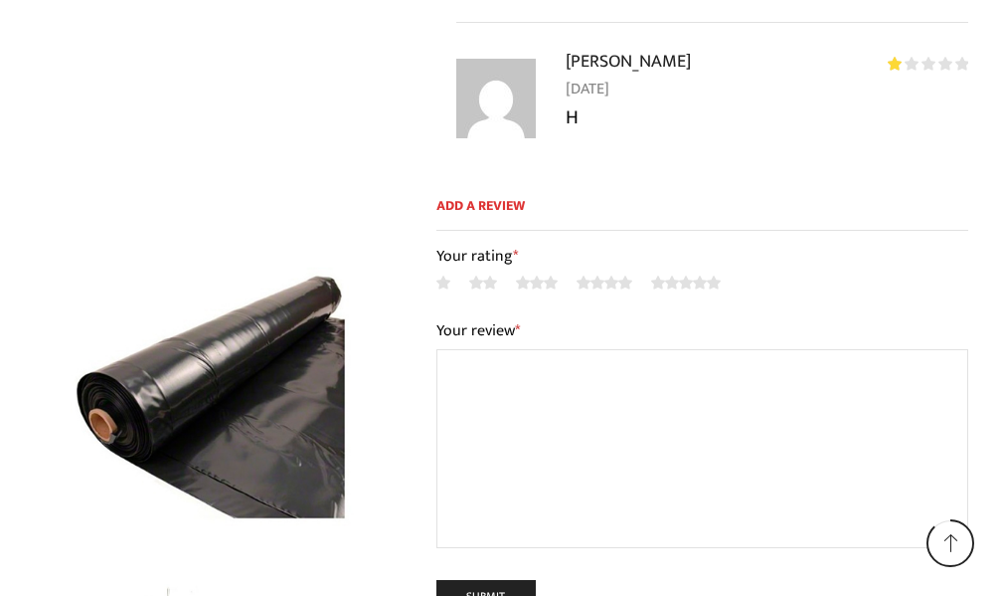
scroll to position [3133, 0]
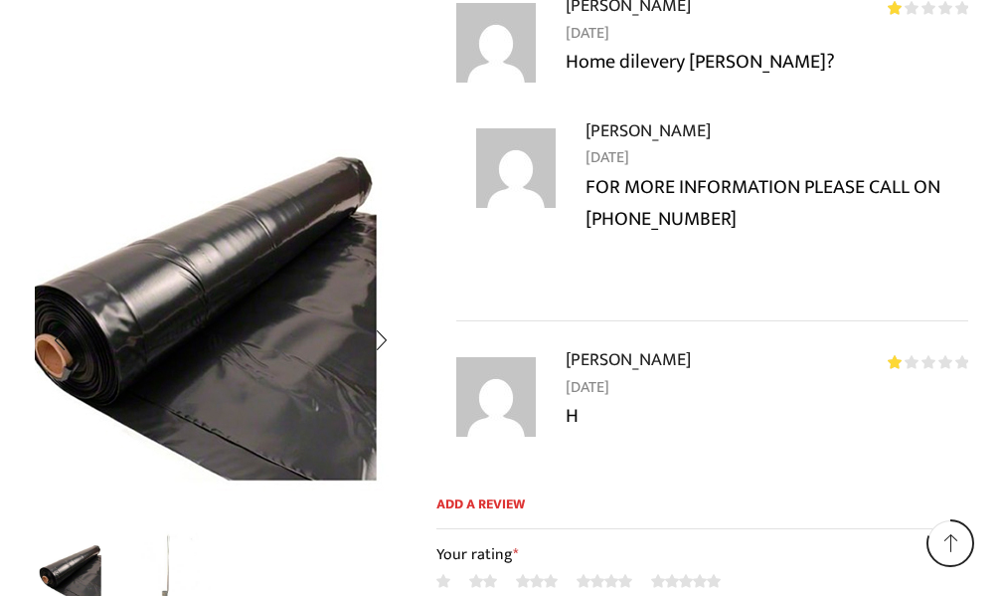
click at [250, 420] on img "1 / 2" at bounding box center [210, 306] width 497 height 497
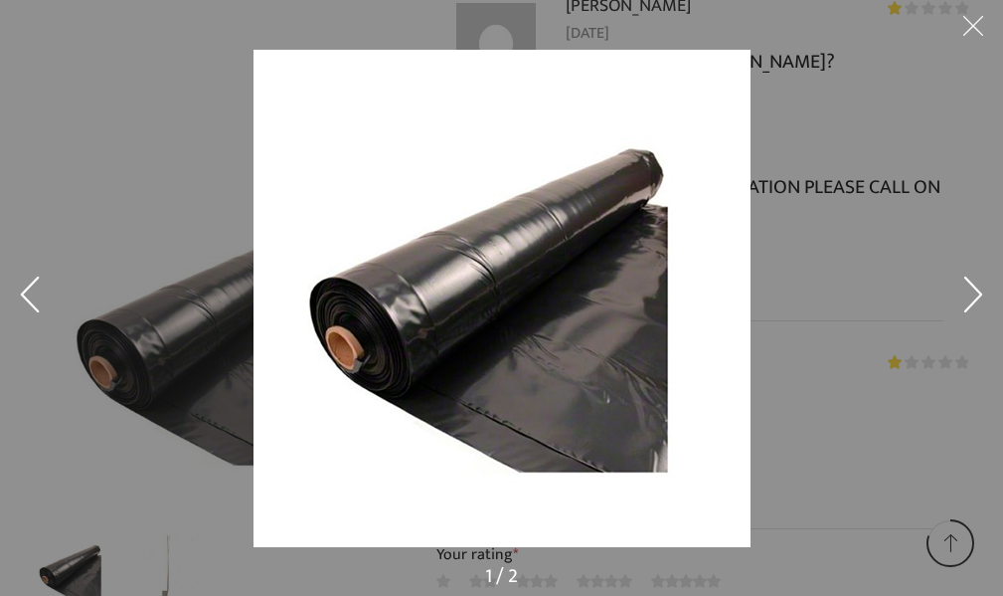
click at [978, 299] on button at bounding box center [974, 298] width 60 height 99
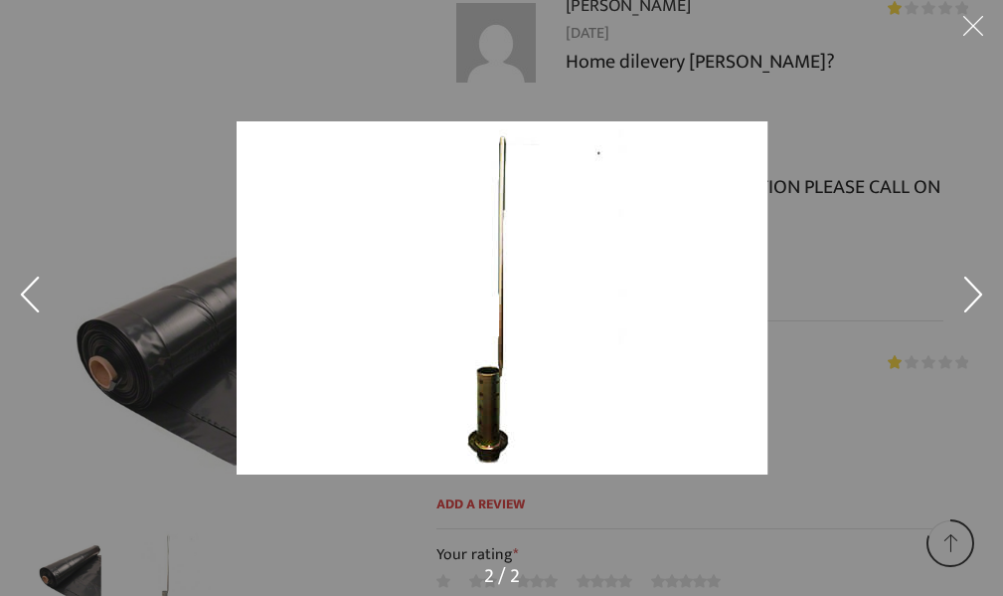
click at [974, 298] on button at bounding box center [974, 298] width 60 height 99
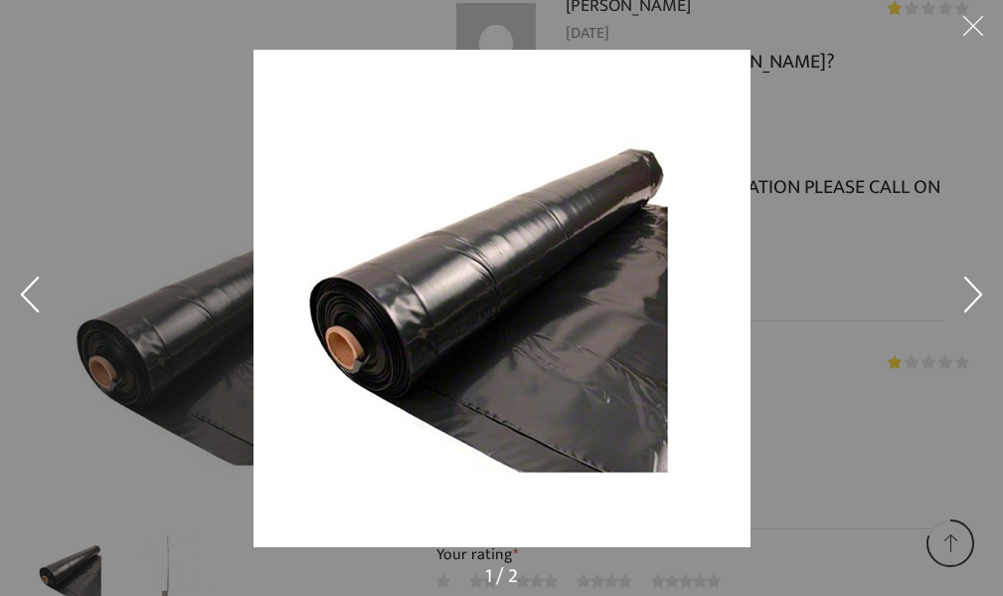
click at [974, 298] on button at bounding box center [974, 298] width 60 height 99
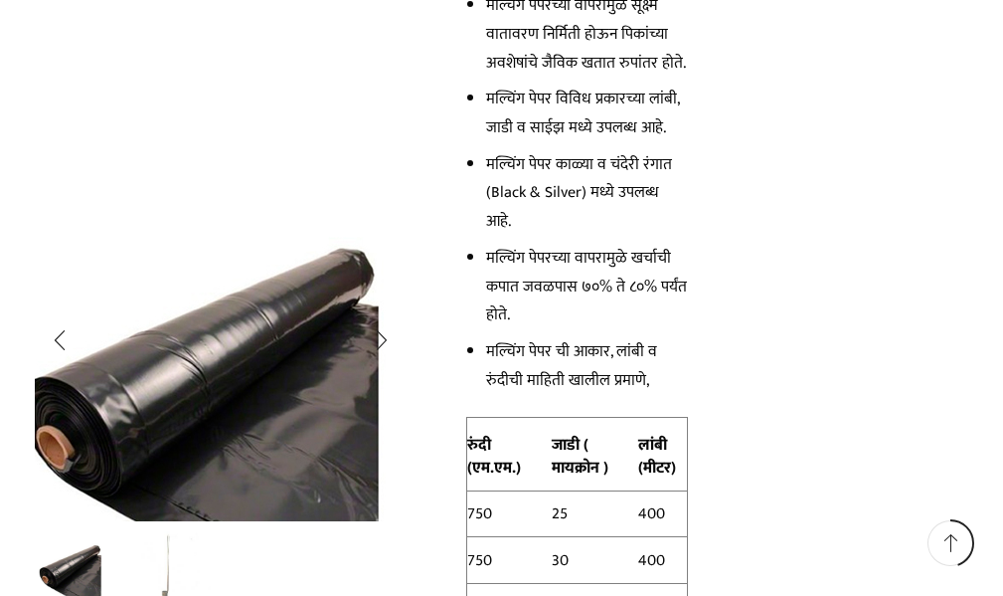
scroll to position [1542, 0]
